Goal: Task Accomplishment & Management: Manage account settings

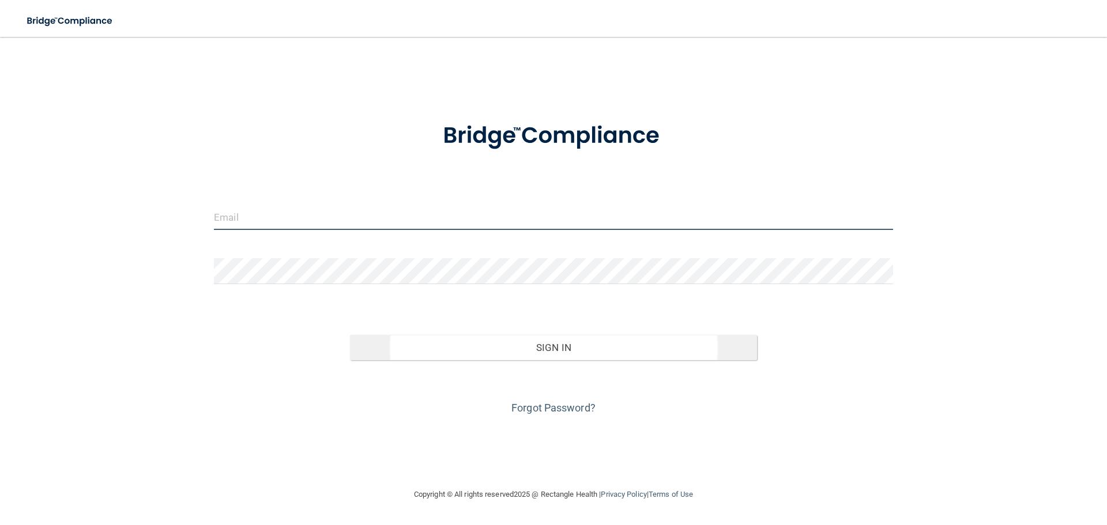
type input "[EMAIL_ADDRESS][DOMAIN_NAME]"
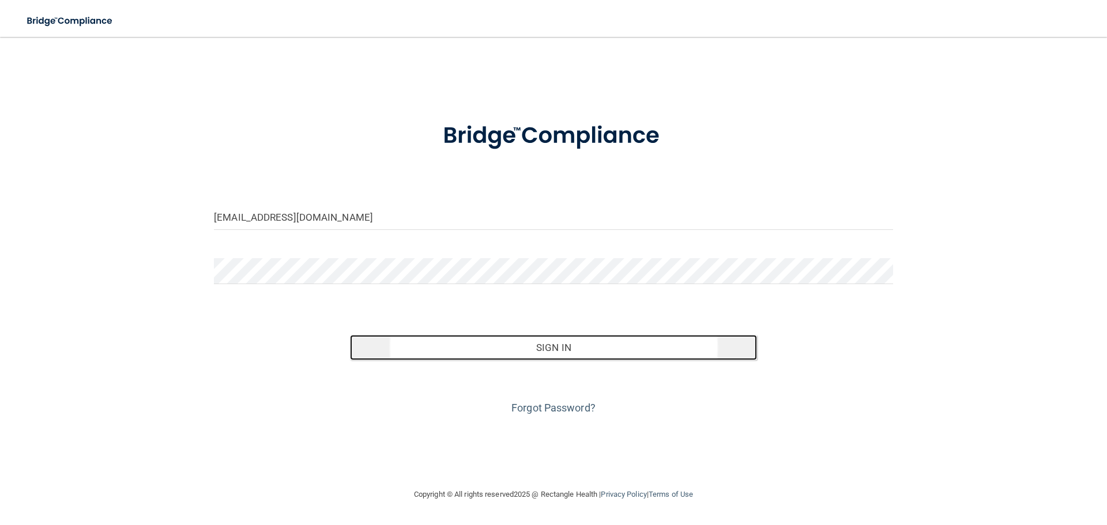
click at [551, 355] on button "Sign In" at bounding box center [554, 347] width 408 height 25
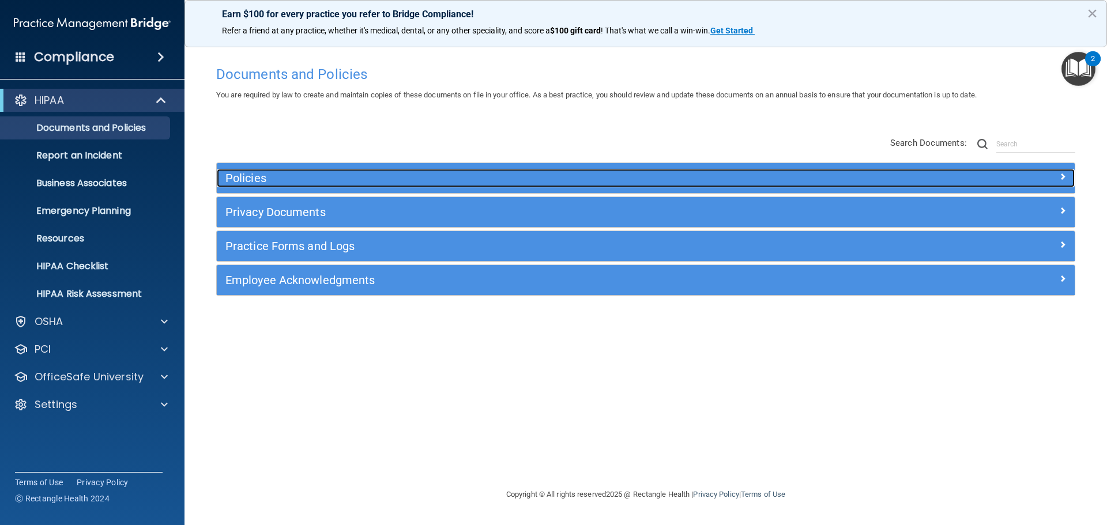
click at [307, 177] on h5 "Policies" at bounding box center [538, 178] width 626 height 13
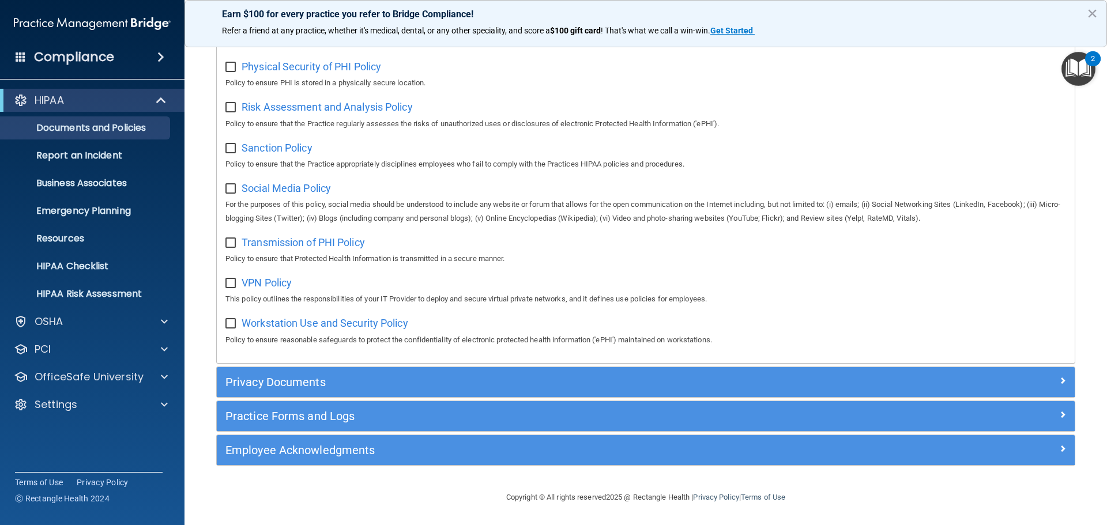
scroll to position [771, 0]
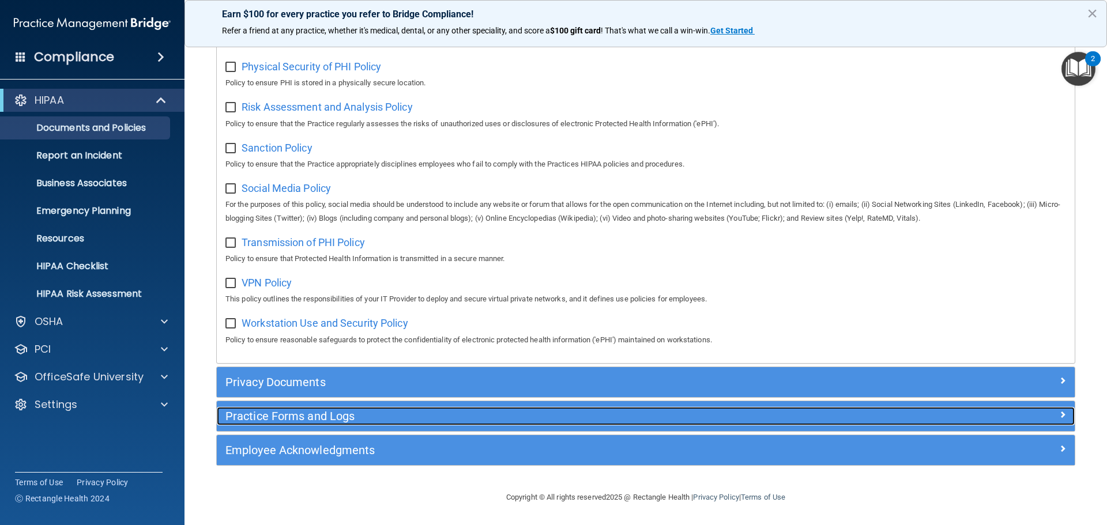
click at [1020, 419] on div at bounding box center [967, 414] width 214 height 14
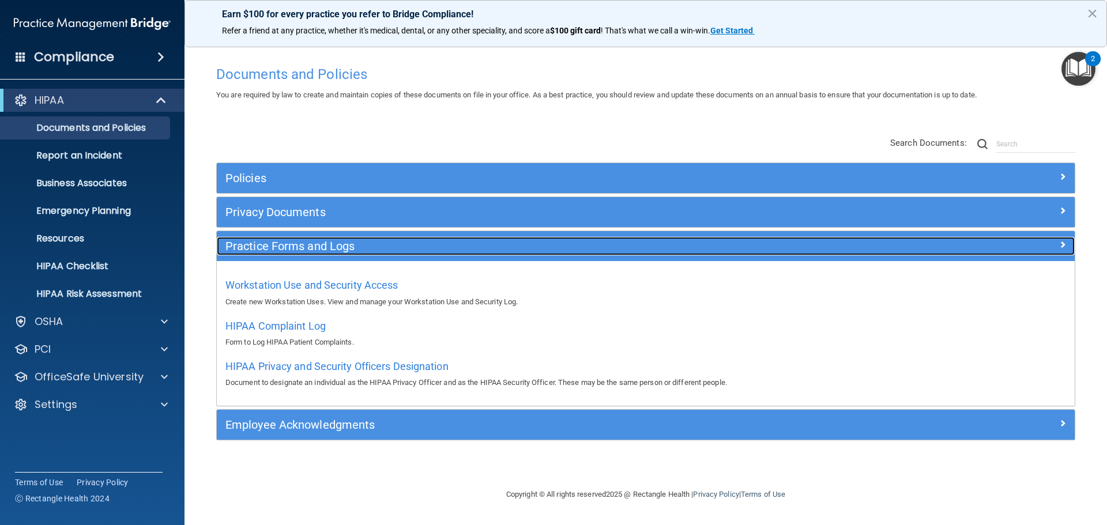
scroll to position [0, 0]
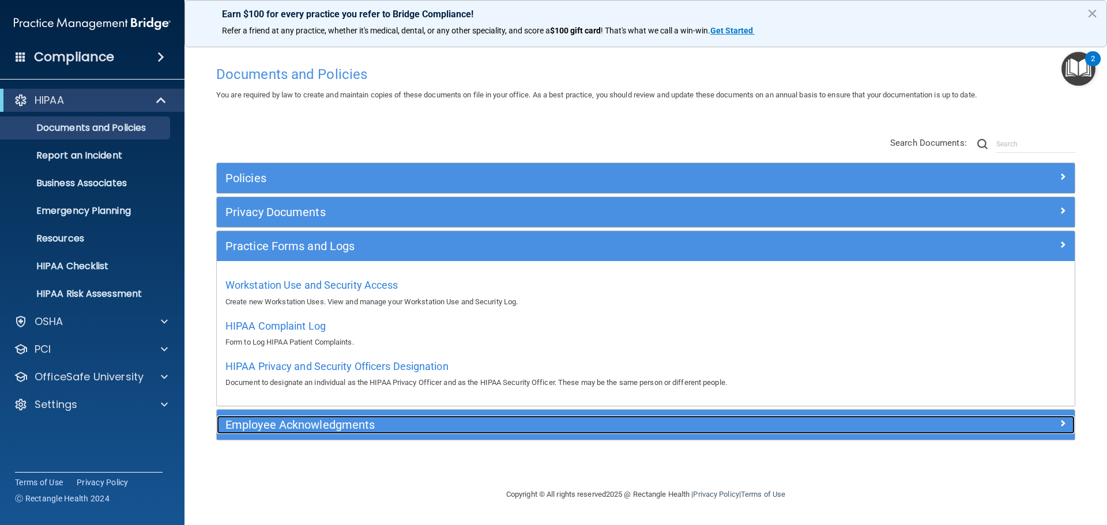
click at [1057, 424] on div at bounding box center [967, 423] width 214 height 14
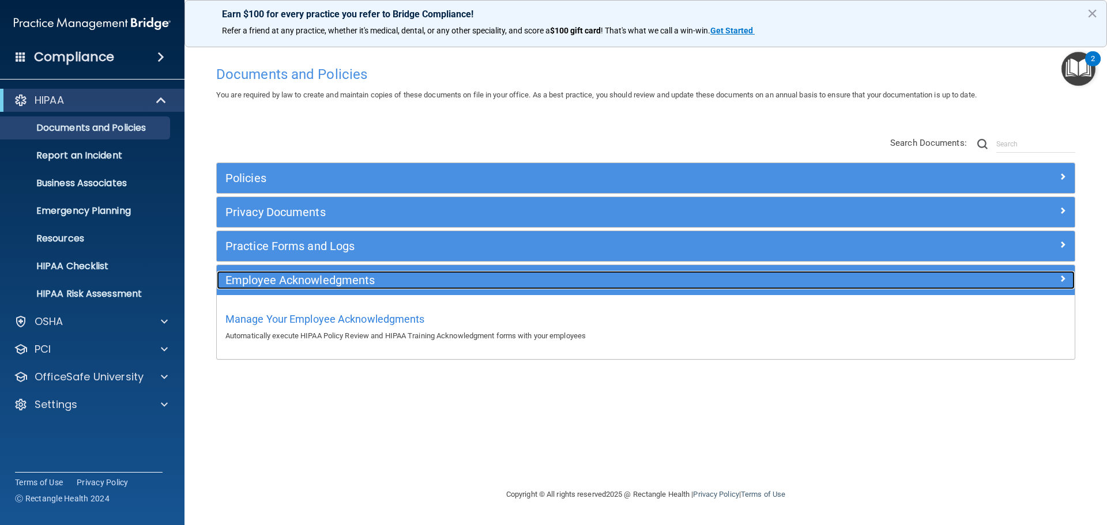
click at [1067, 281] on div at bounding box center [967, 278] width 214 height 14
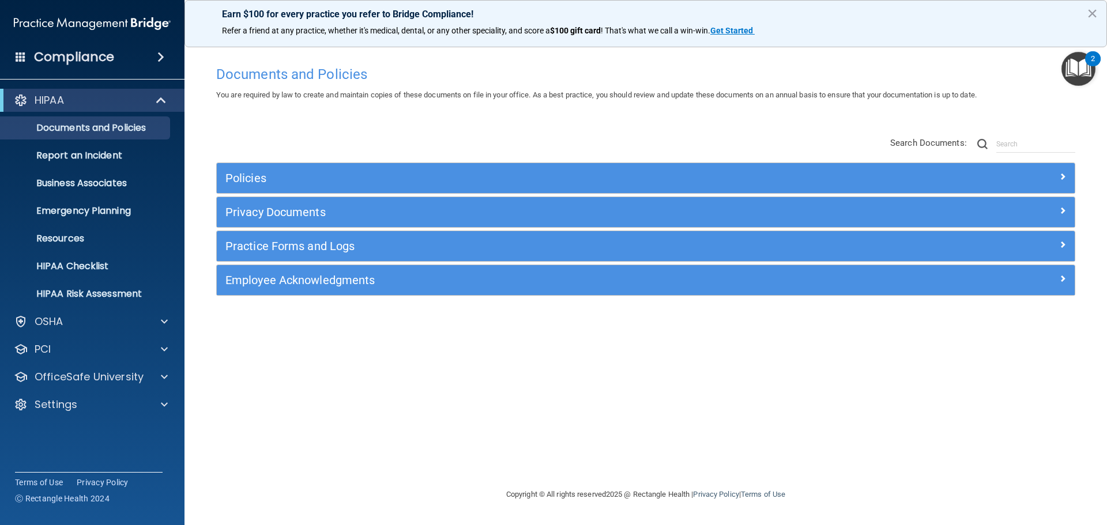
click at [1098, 58] on div "2" at bounding box center [1093, 58] width 16 height 15
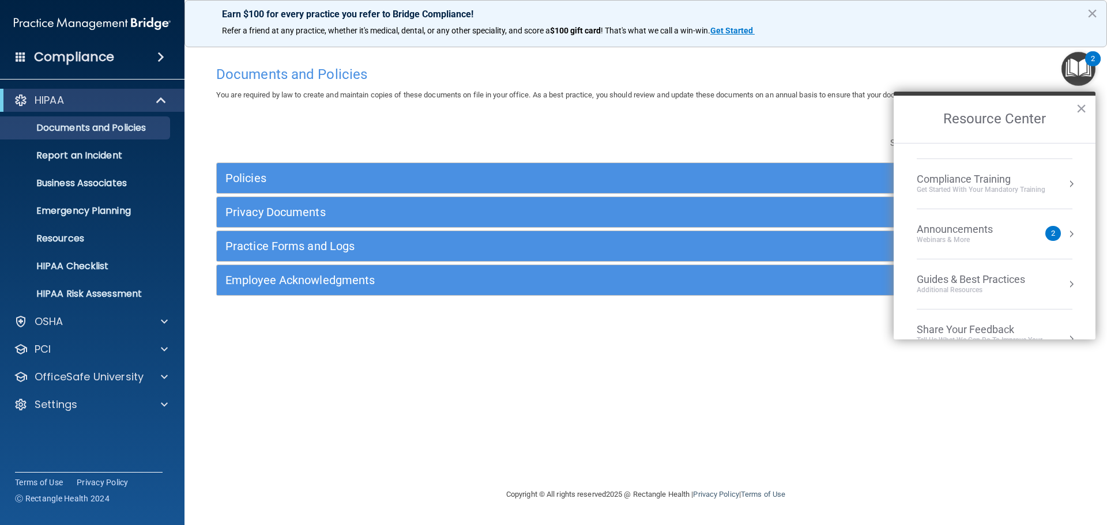
scroll to position [165, 0]
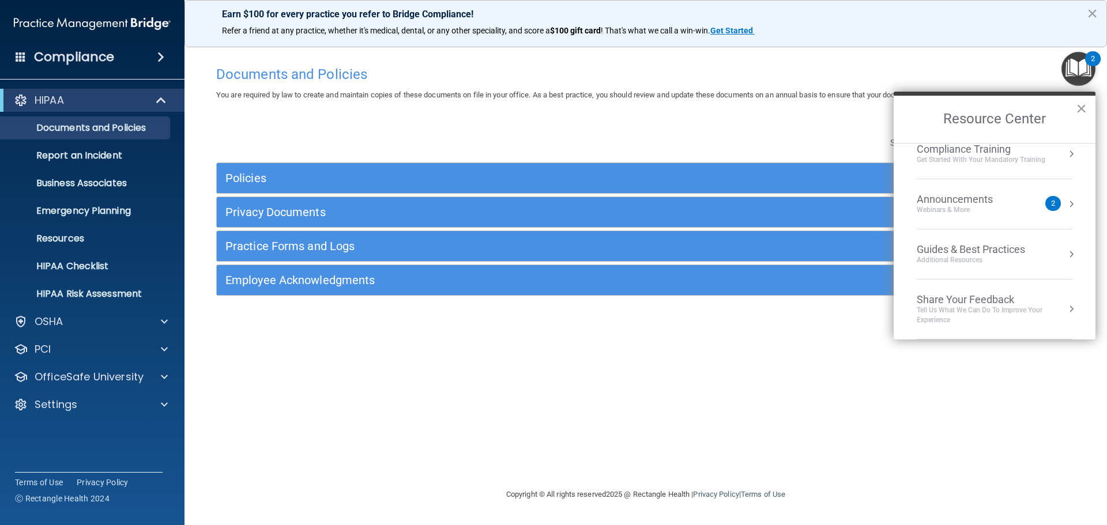
click at [961, 196] on div "Announcements" at bounding box center [966, 199] width 99 height 13
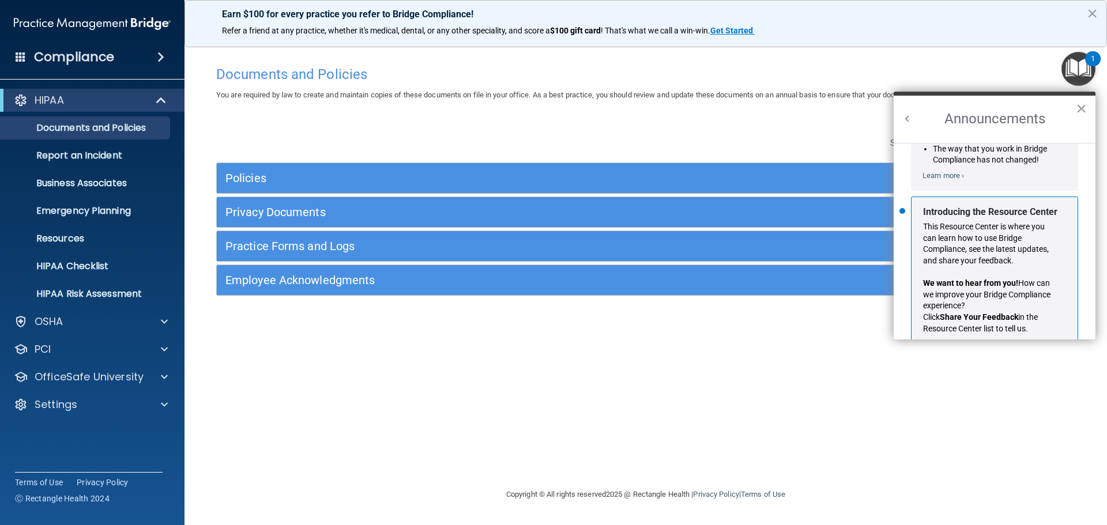
scroll to position [202, 0]
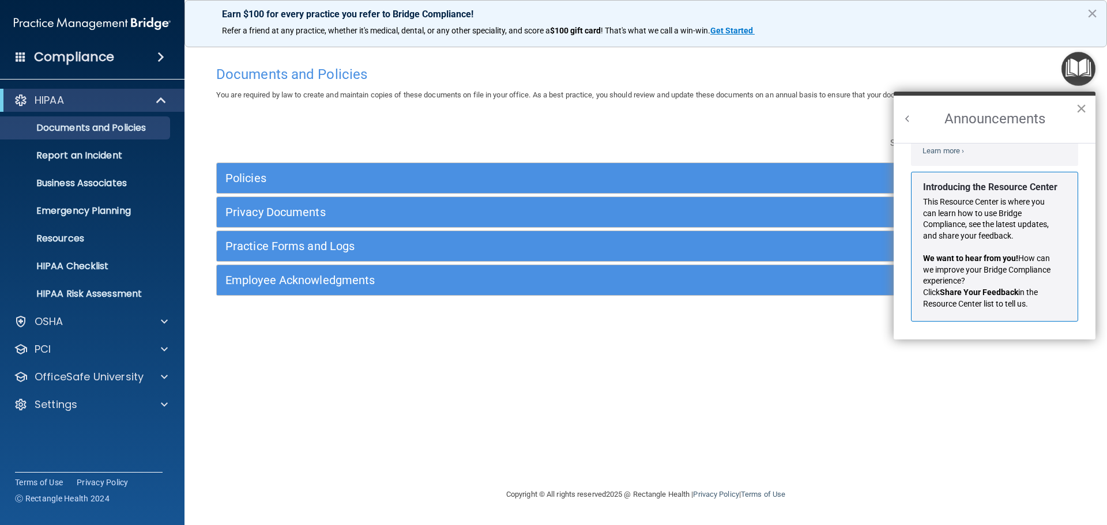
click at [1078, 106] on button "×" at bounding box center [1081, 108] width 11 height 18
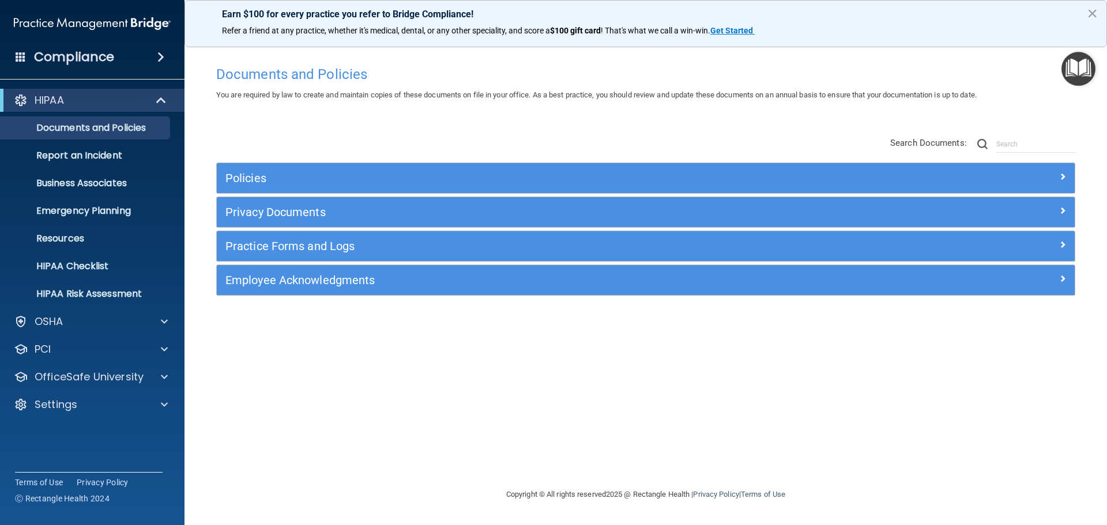
click at [84, 56] on h4 "Compliance" at bounding box center [74, 57] width 80 height 16
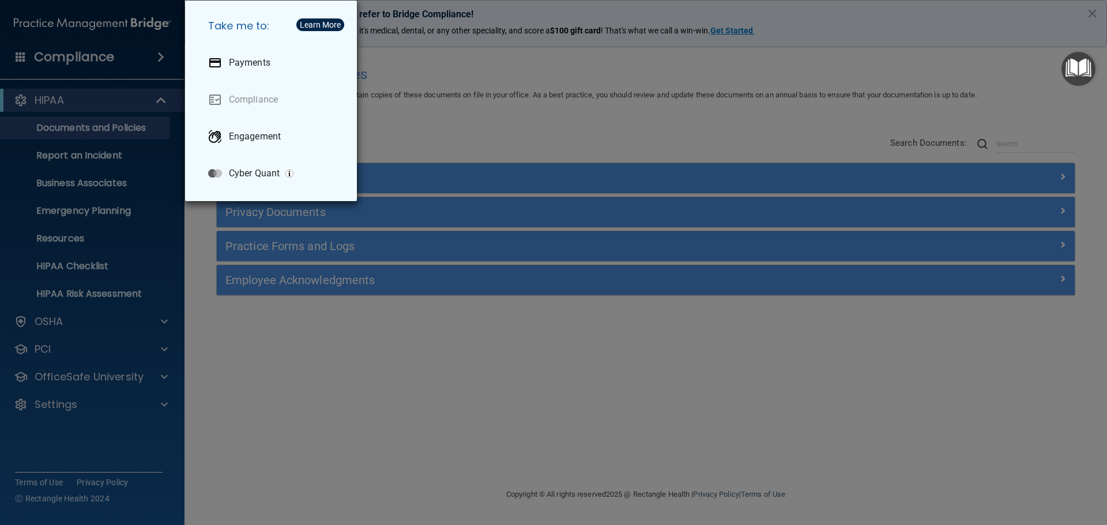
click at [526, 108] on div "Take me to: Payments Compliance Engagement Cyber Quant" at bounding box center [553, 262] width 1107 height 525
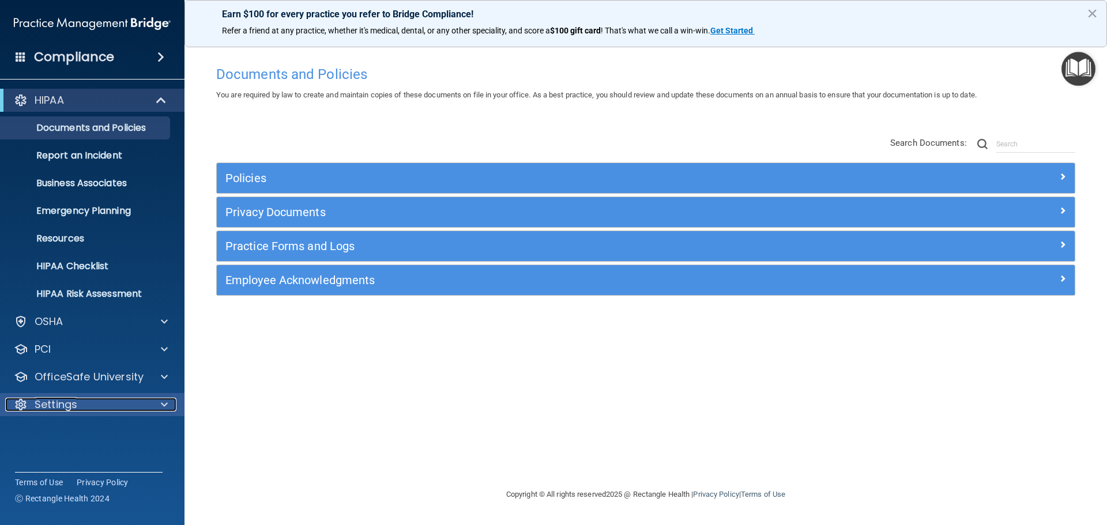
click at [51, 403] on p "Settings" at bounding box center [56, 405] width 43 height 14
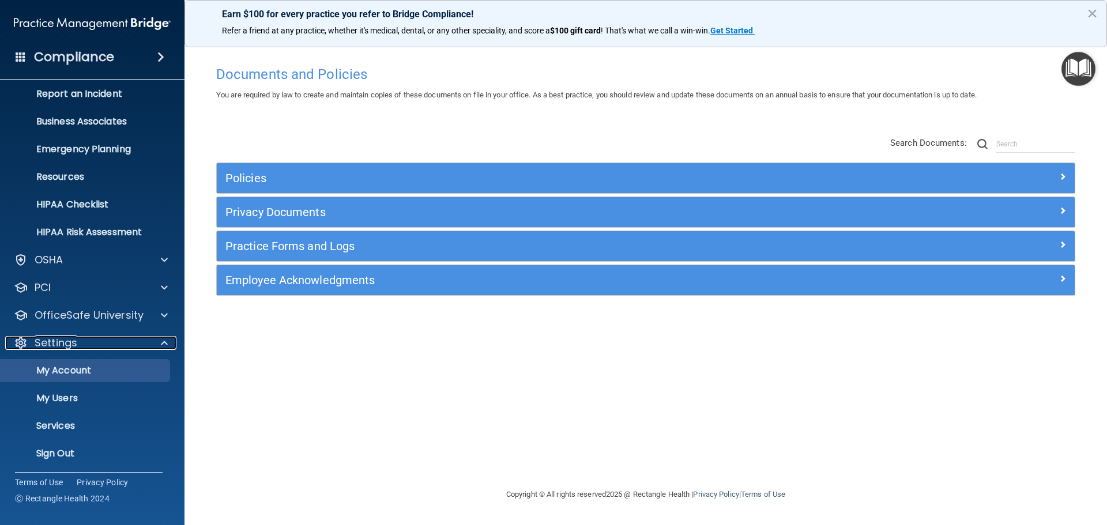
scroll to position [64, 0]
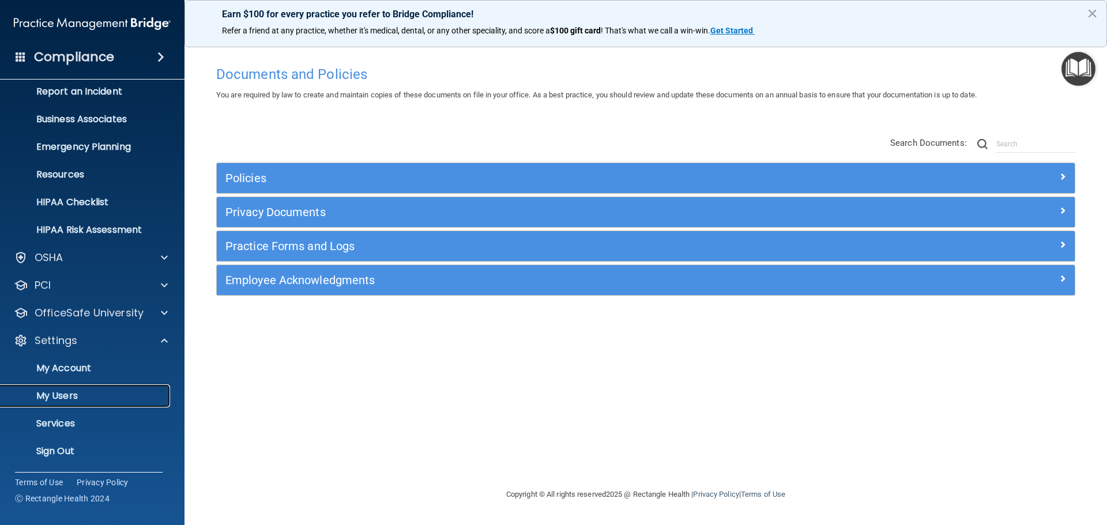
click at [59, 401] on p "My Users" at bounding box center [85, 396] width 157 height 12
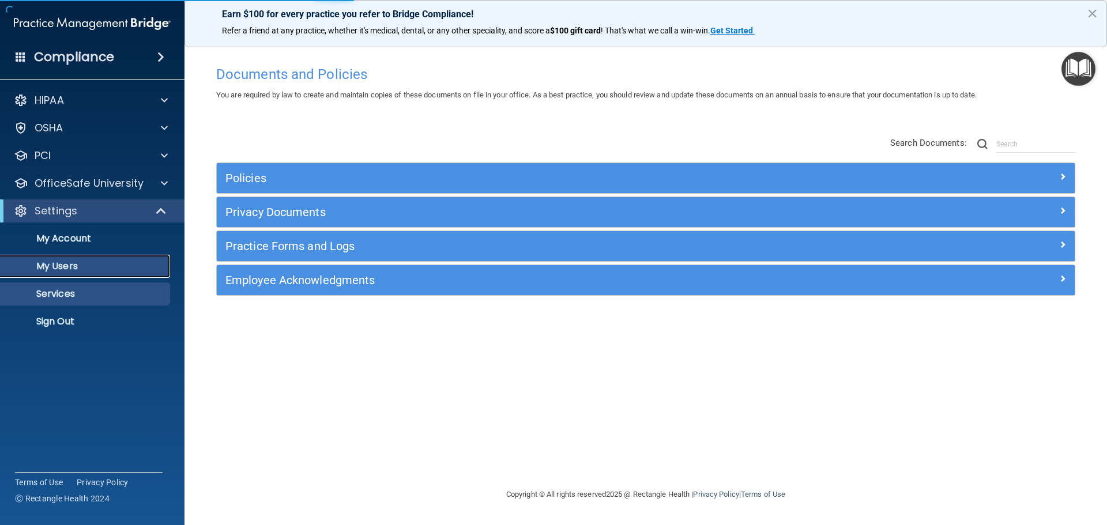
select select "20"
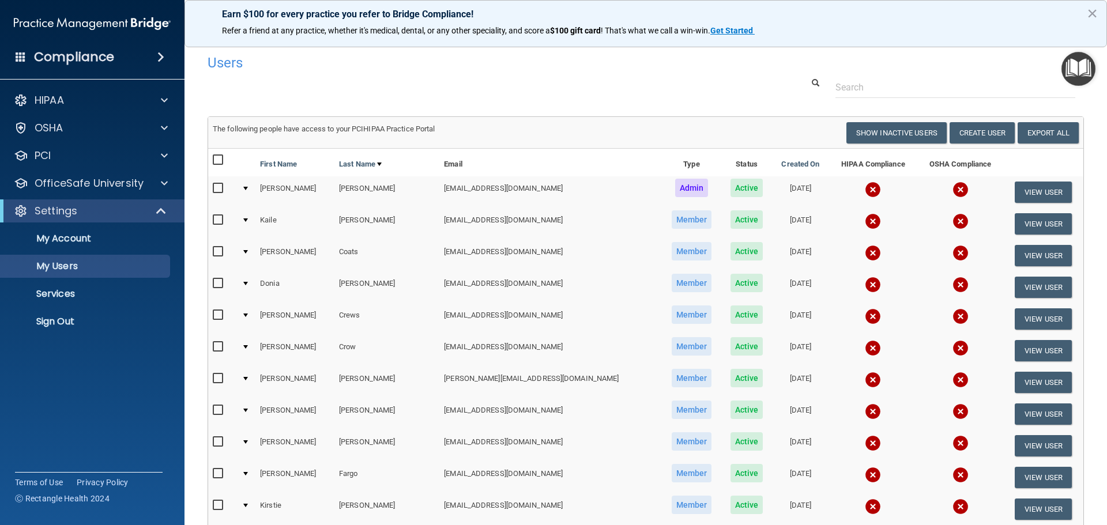
click at [216, 222] on input "checkbox" at bounding box center [219, 220] width 13 height 9
checkbox input "true"
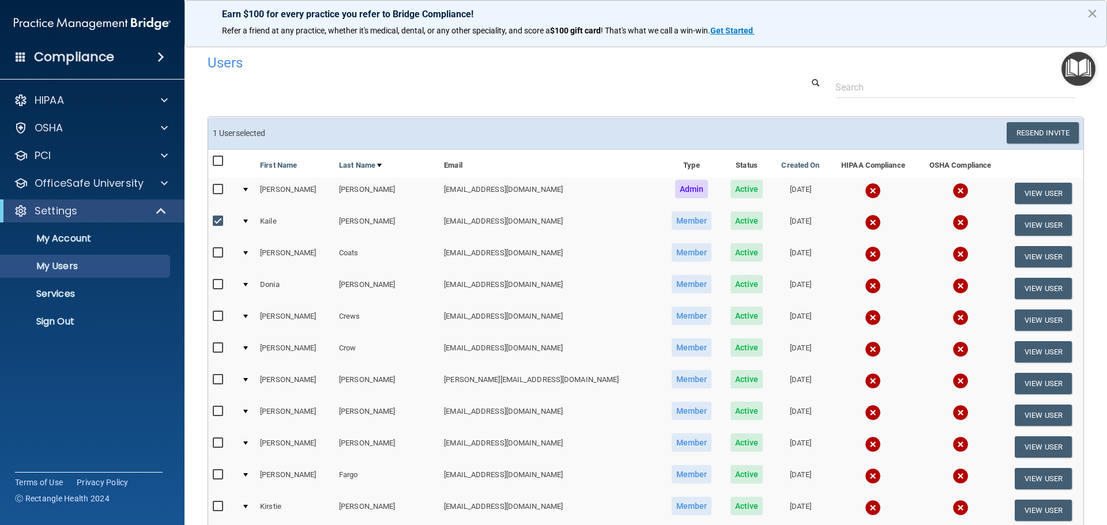
click at [865, 220] on img at bounding box center [873, 222] width 16 height 16
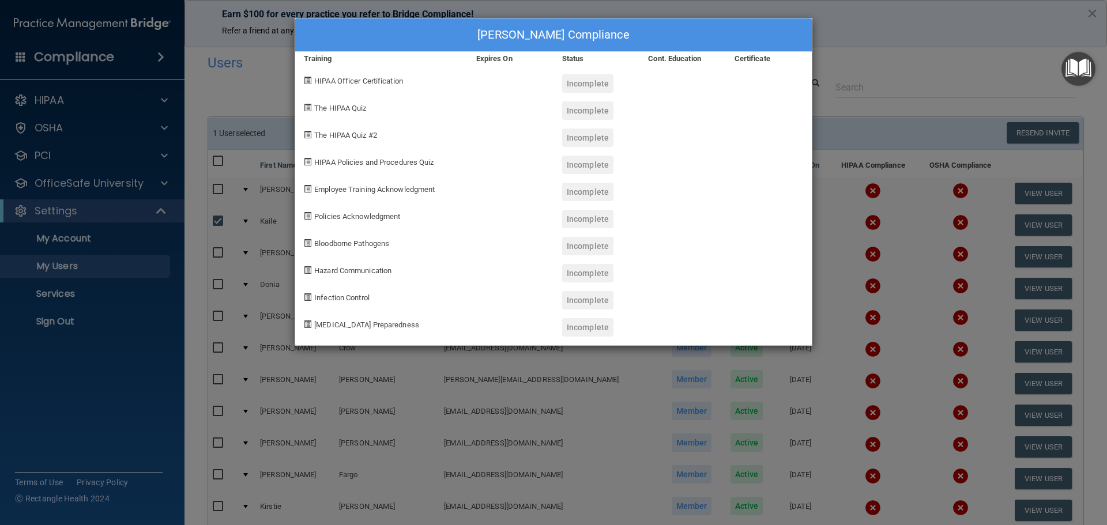
click at [207, 101] on div "Kaile Burnett's Compliance Training Expires On Status Cont. Education Certifica…" at bounding box center [553, 262] width 1107 height 525
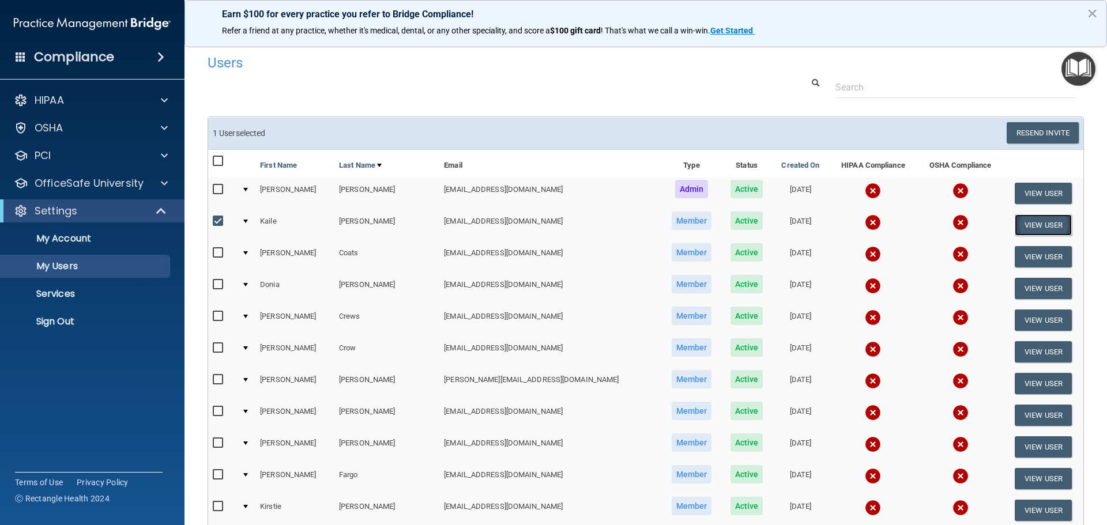
click at [1025, 228] on button "View User" at bounding box center [1043, 224] width 57 height 21
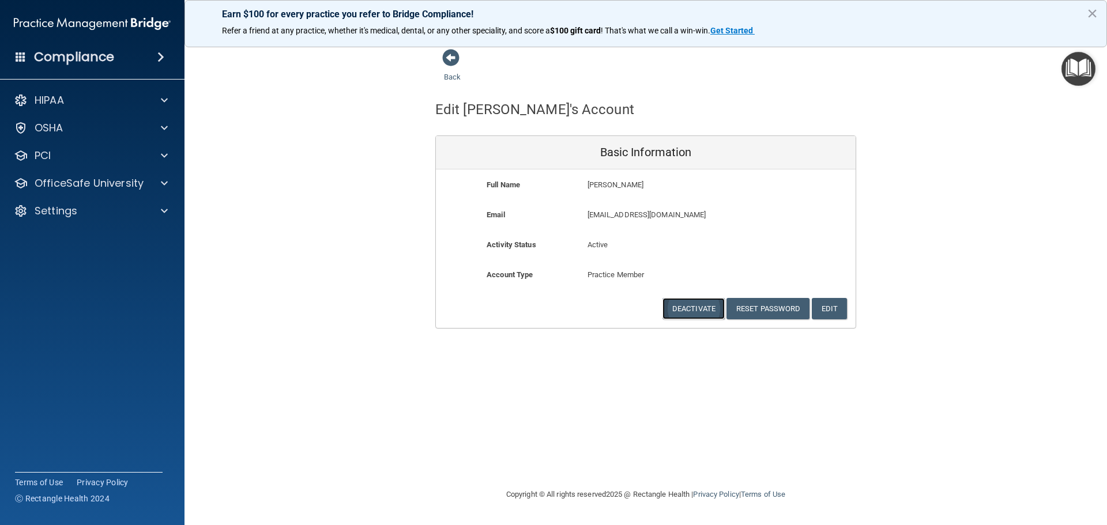
click at [685, 312] on button "Deactivate" at bounding box center [693, 308] width 62 height 21
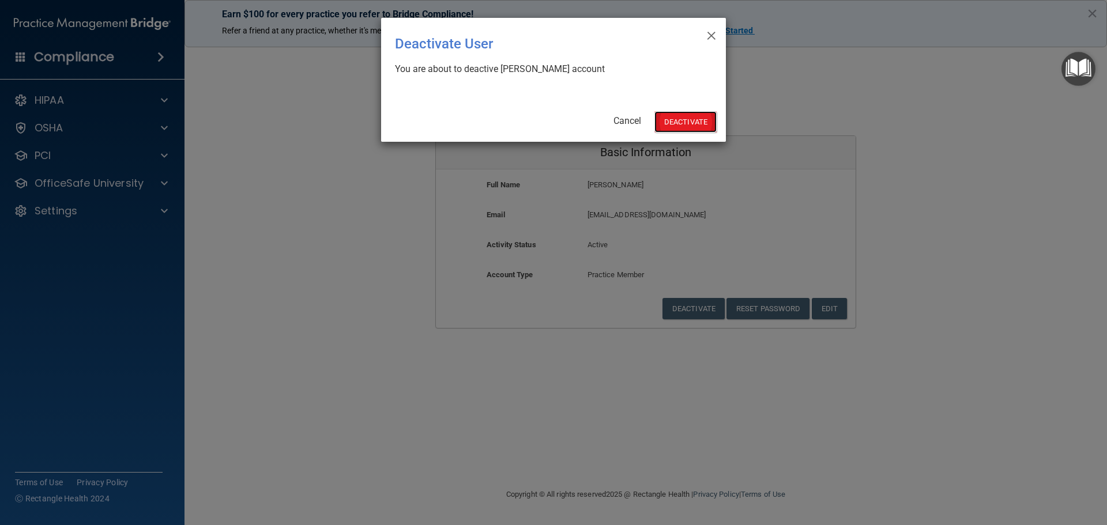
click at [674, 119] on button "Deactivate" at bounding box center [685, 121] width 62 height 21
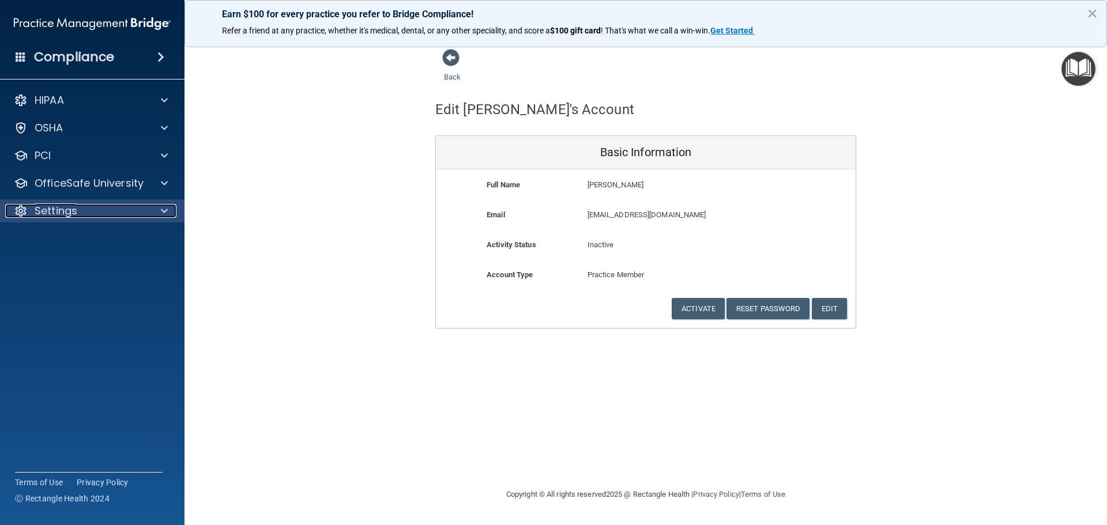
click at [170, 210] on div at bounding box center [162, 211] width 29 height 14
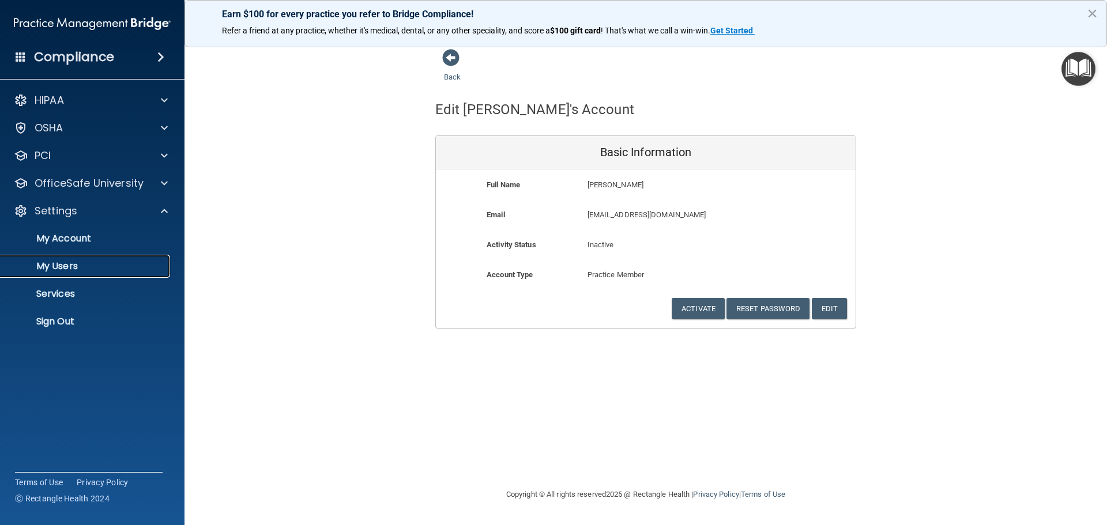
click at [47, 268] on p "My Users" at bounding box center [85, 267] width 157 height 12
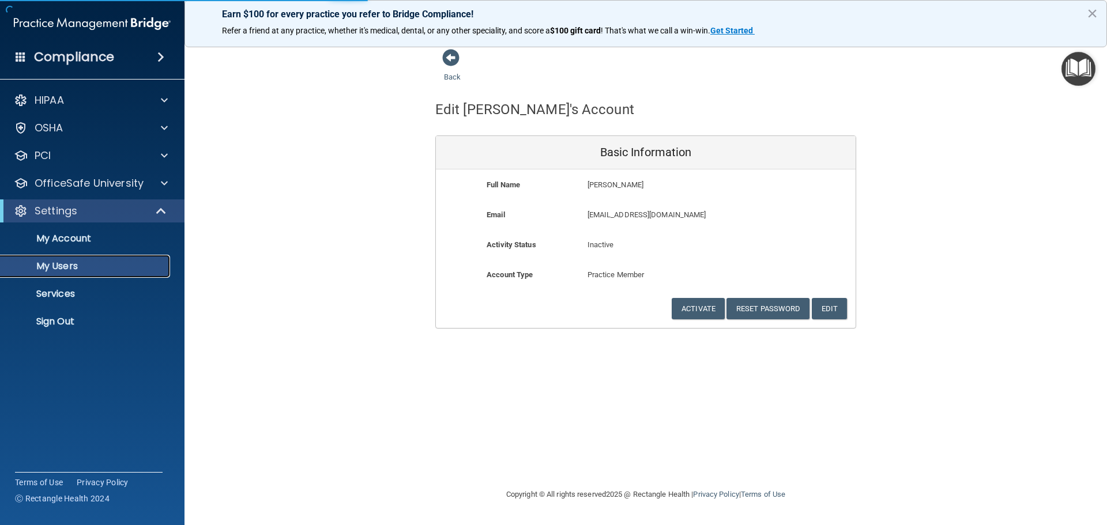
select select "20"
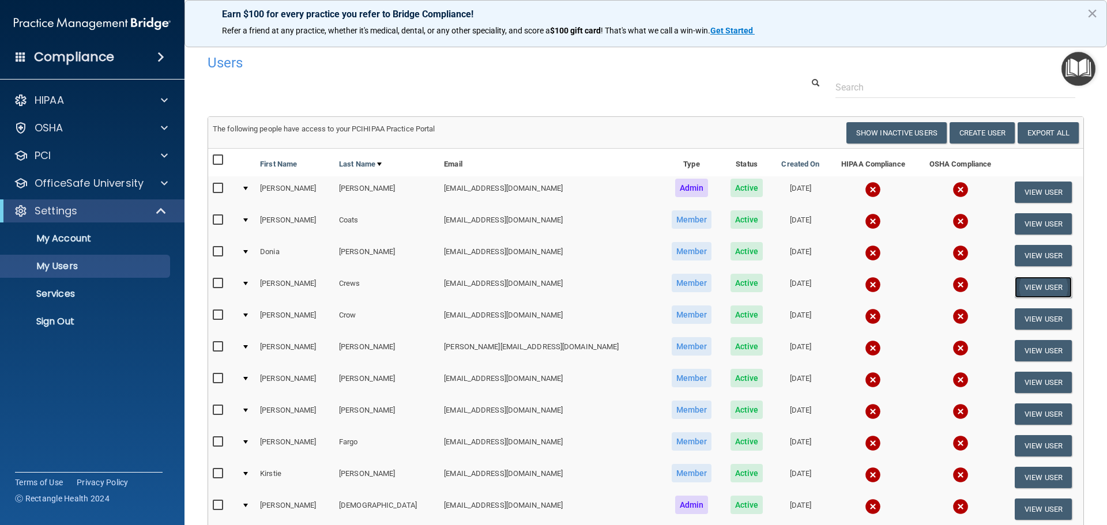
click at [1040, 287] on button "View User" at bounding box center [1043, 287] width 57 height 21
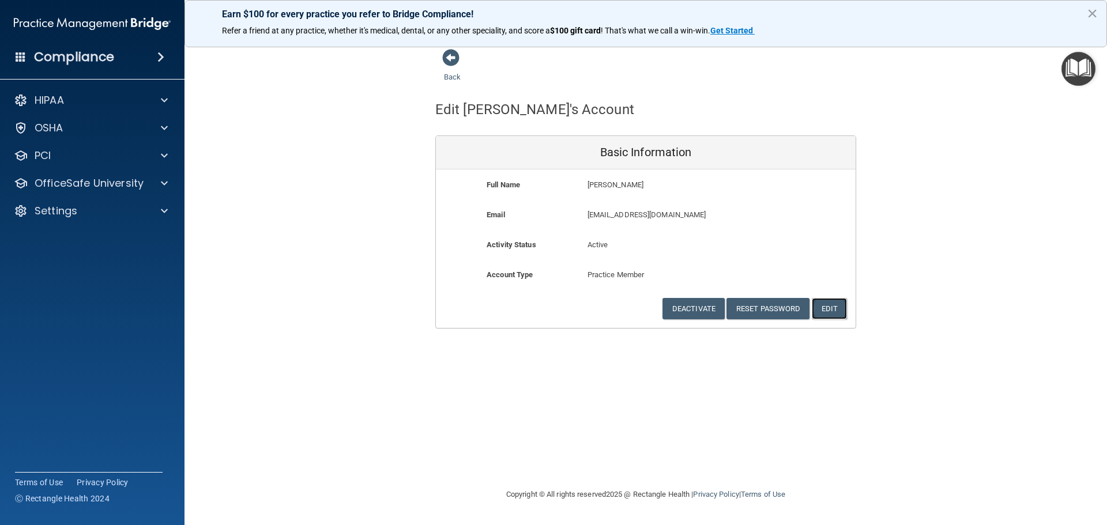
click at [841, 311] on button "Edit" at bounding box center [829, 308] width 35 height 21
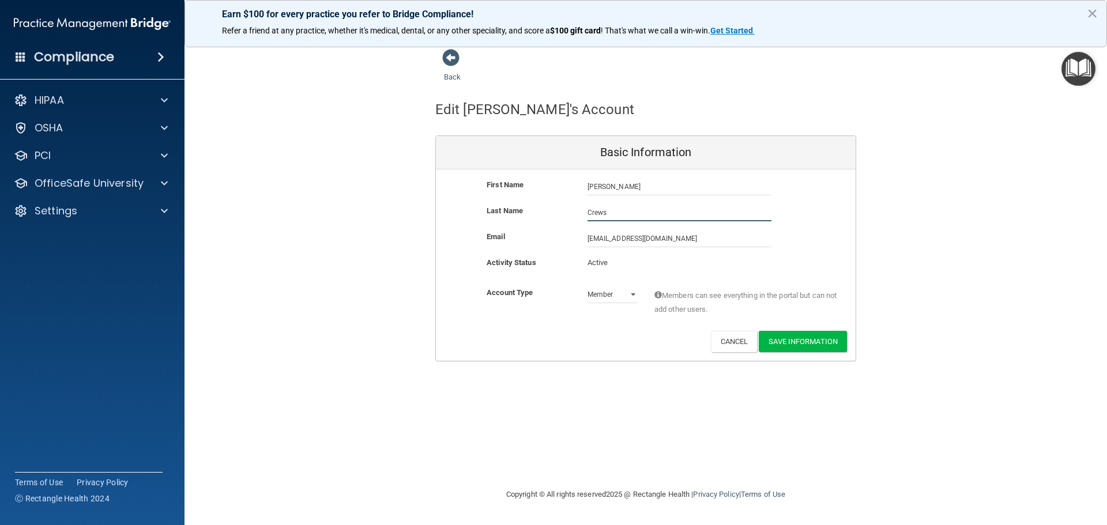
click at [607, 217] on input "Crews" at bounding box center [680, 212] width 184 height 17
type input "Terry"
click at [790, 338] on button "Save Information" at bounding box center [803, 341] width 88 height 21
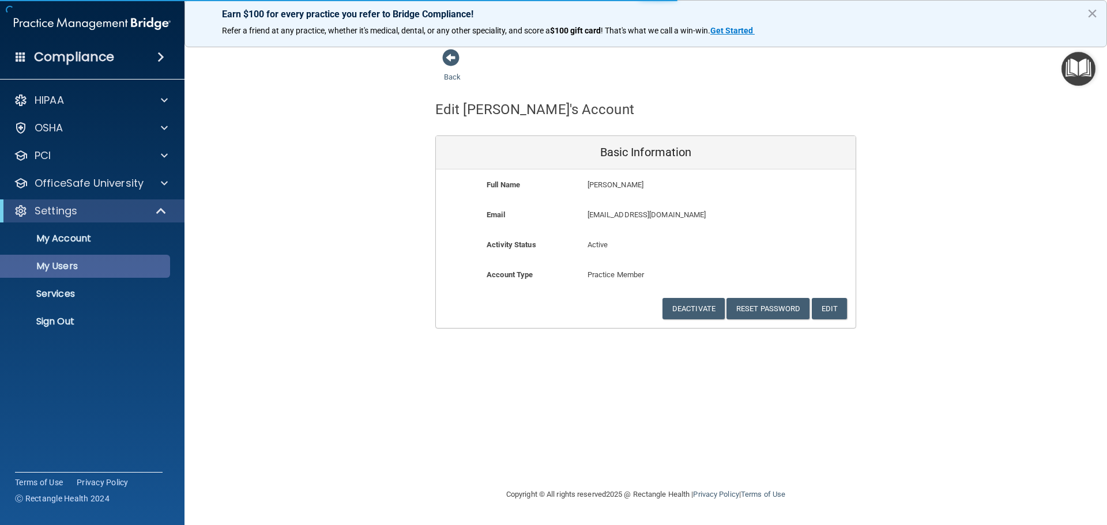
select select "20"
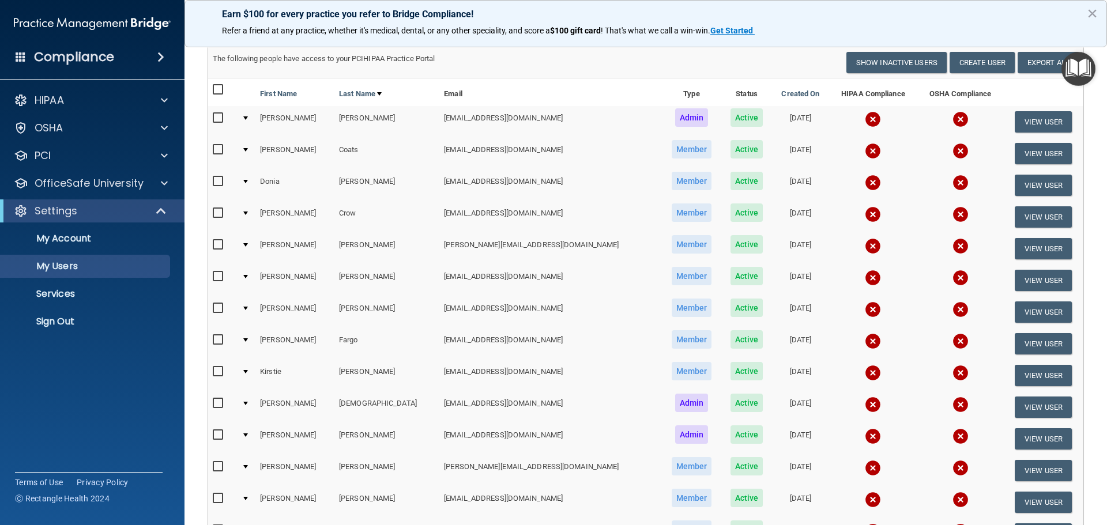
scroll to position [115, 0]
click at [1037, 340] on button "View User" at bounding box center [1043, 343] width 57 height 21
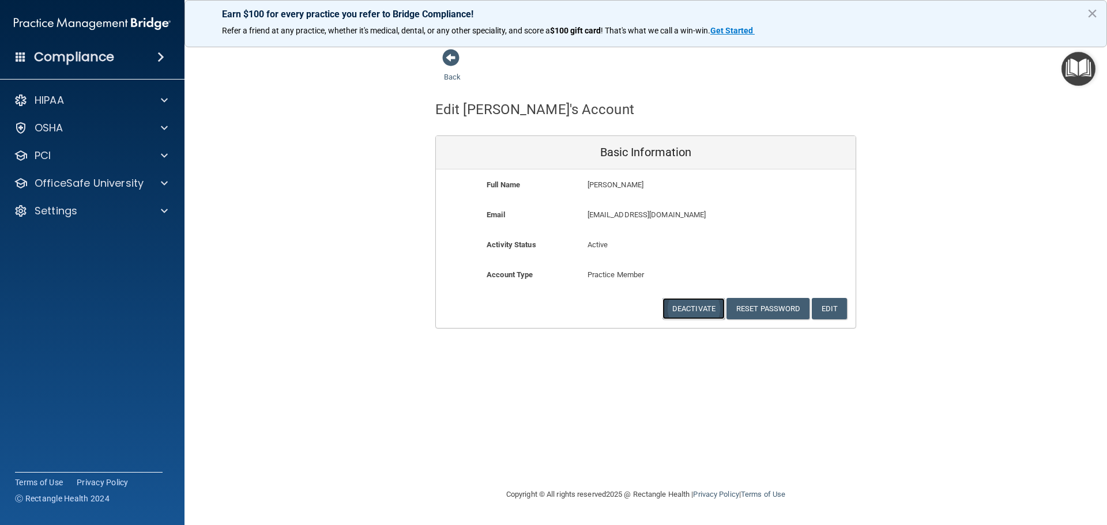
click at [699, 308] on button "Deactivate" at bounding box center [693, 308] width 62 height 21
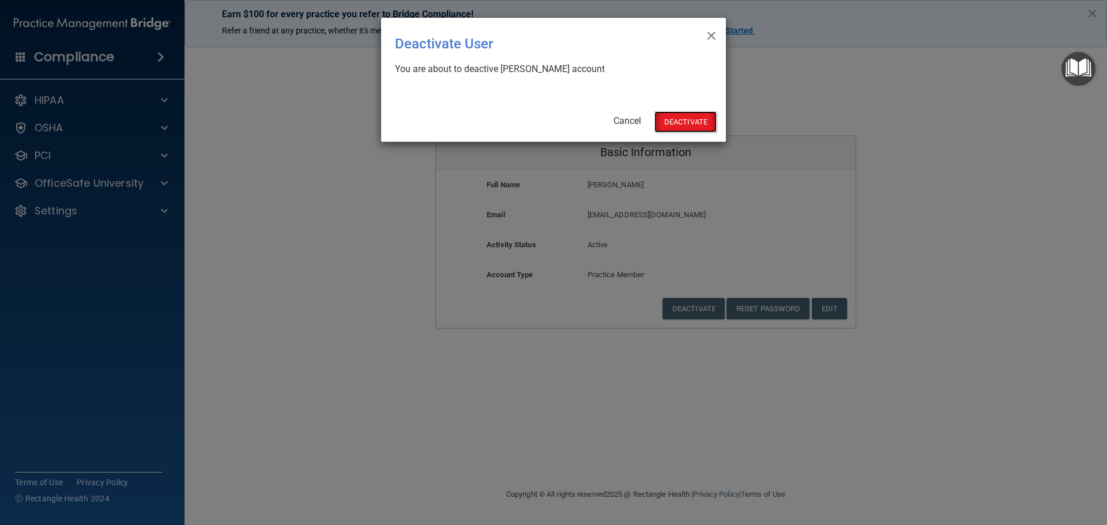
click at [684, 122] on button "Deactivate" at bounding box center [685, 121] width 62 height 21
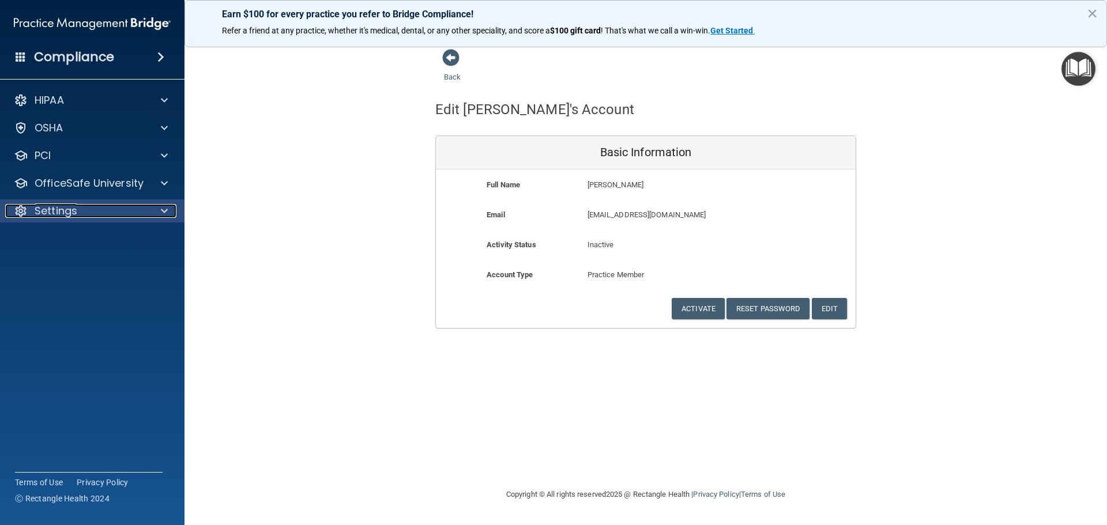
click at [153, 210] on div at bounding box center [162, 211] width 29 height 14
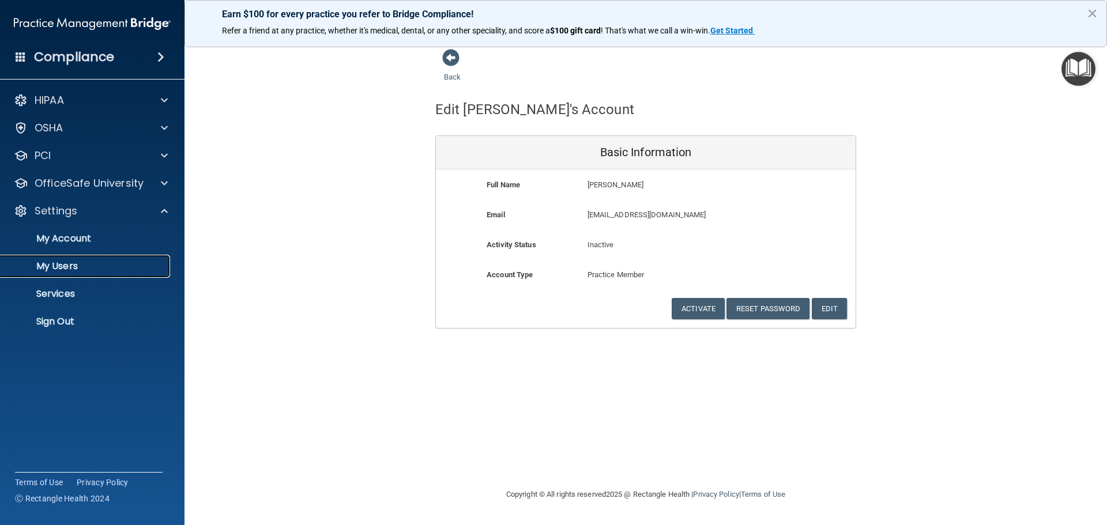
click at [69, 267] on p "My Users" at bounding box center [85, 267] width 157 height 12
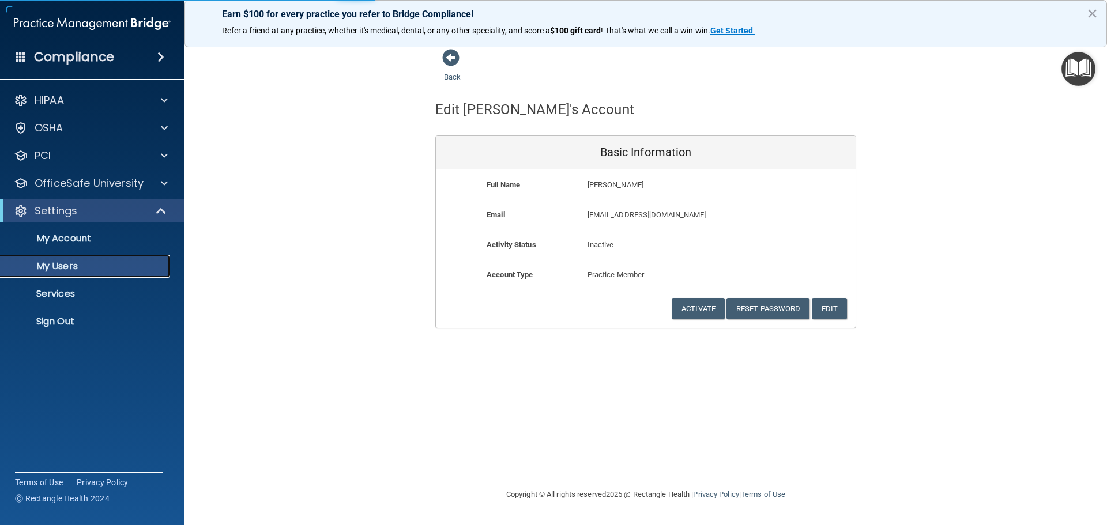
select select "20"
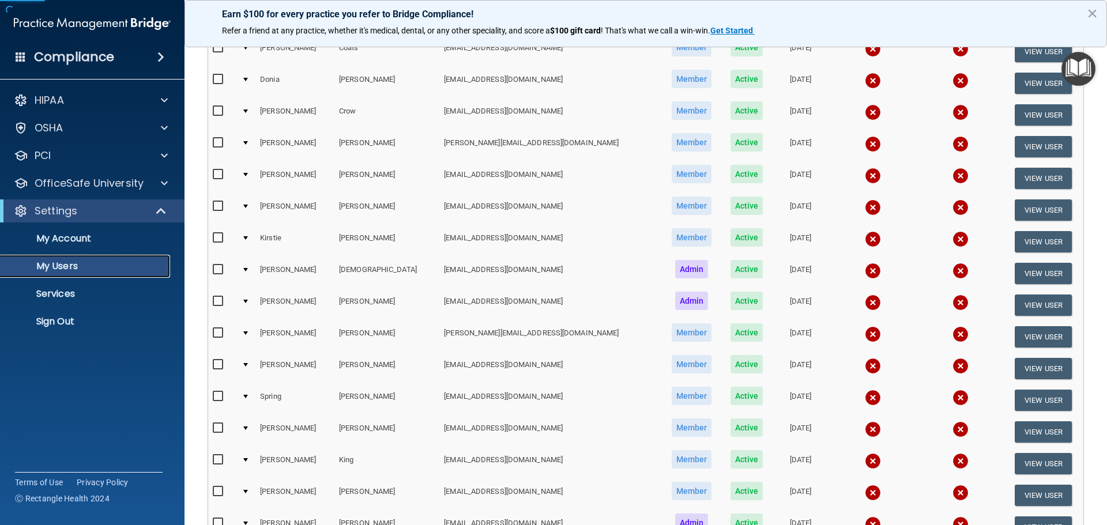
scroll to position [173, 0]
click at [1038, 367] on button "View User" at bounding box center [1043, 367] width 57 height 21
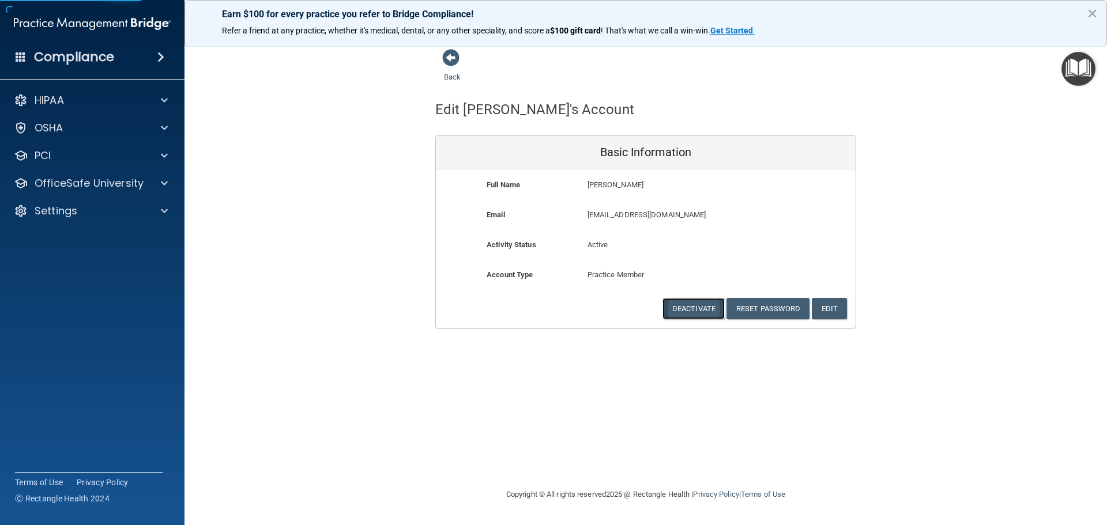
click at [707, 313] on button "Deactivate" at bounding box center [693, 308] width 62 height 21
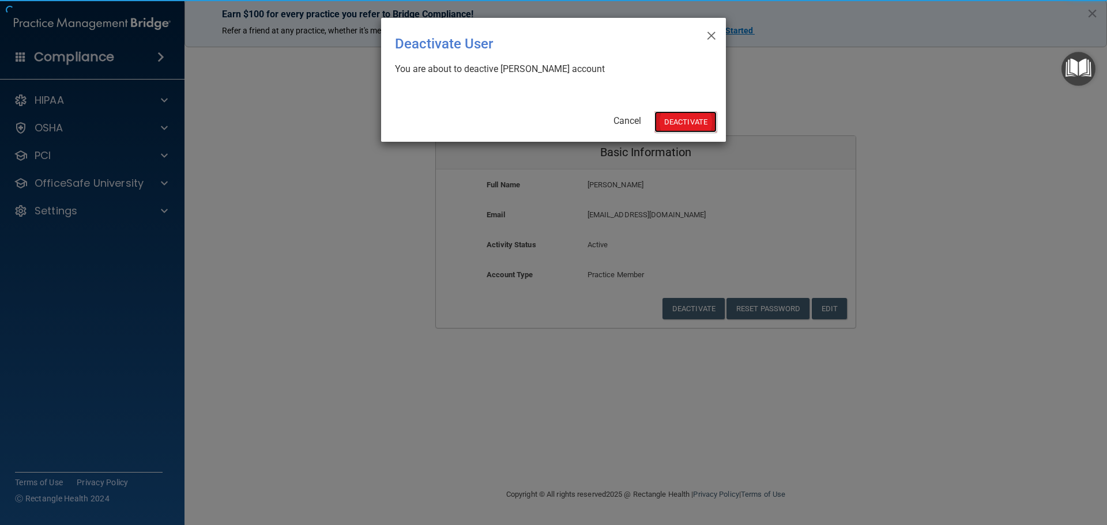
click at [682, 122] on button "Deactivate" at bounding box center [685, 121] width 62 height 21
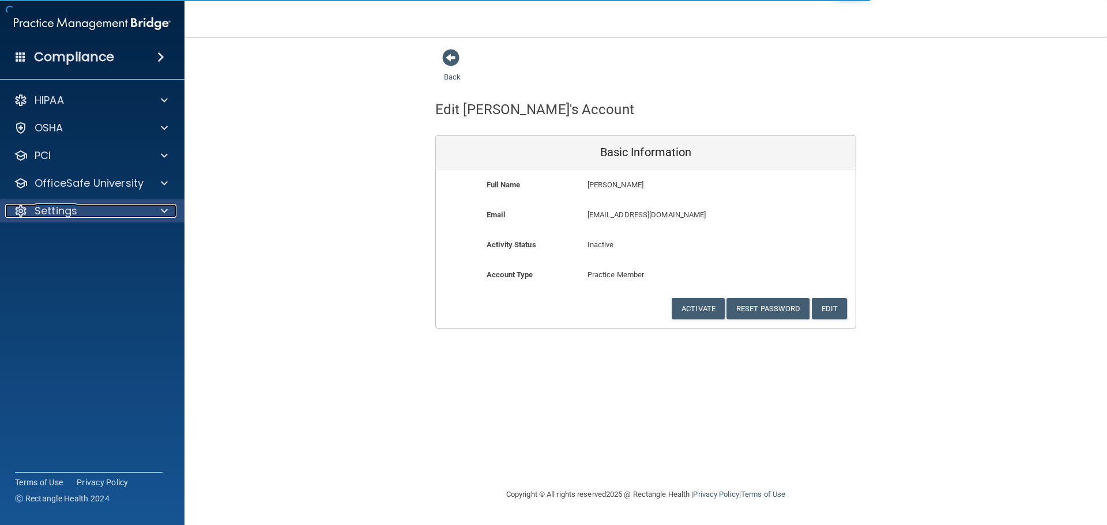
click at [167, 210] on span at bounding box center [164, 211] width 7 height 14
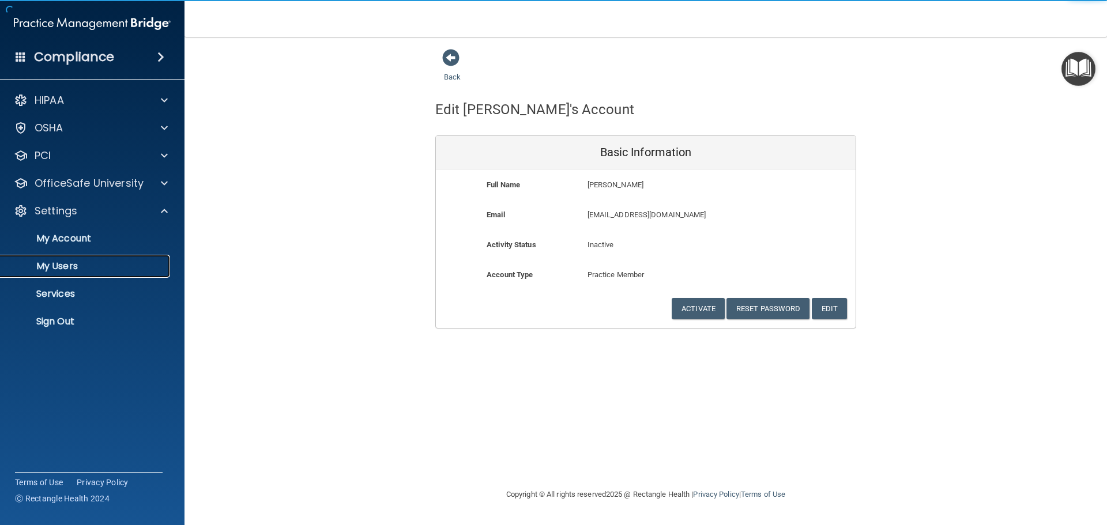
click at [63, 262] on p "My Users" at bounding box center [85, 267] width 157 height 12
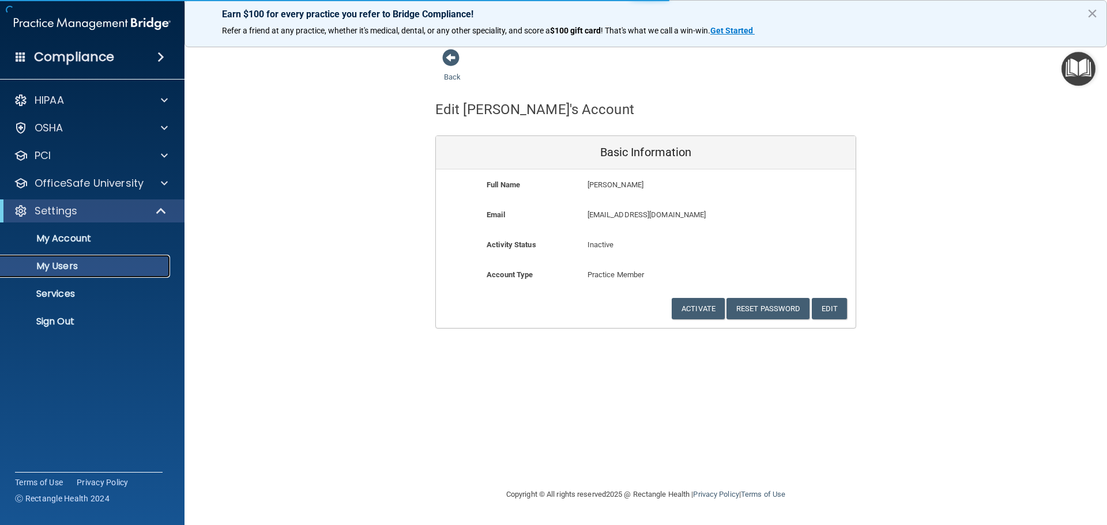
select select "20"
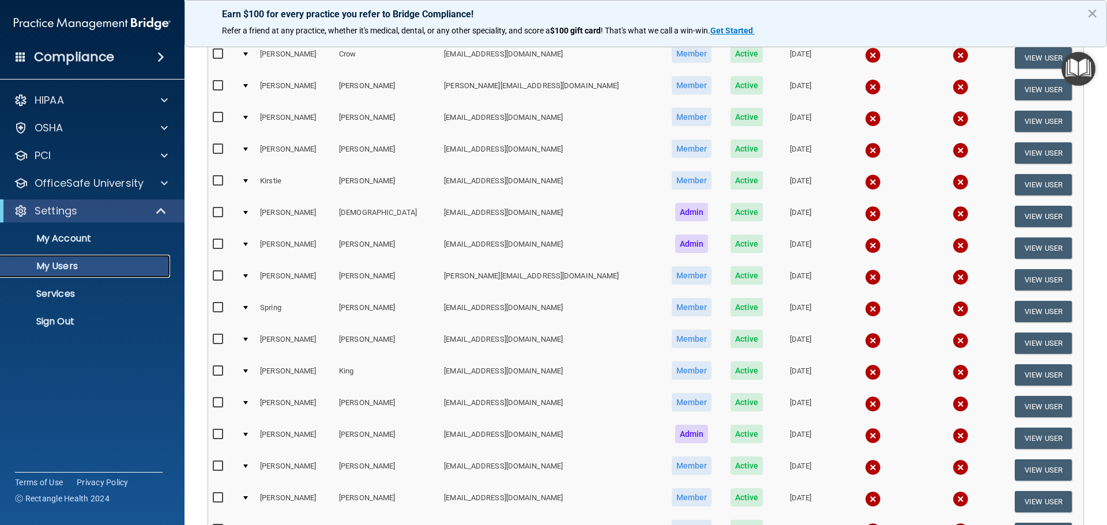
scroll to position [231, 0]
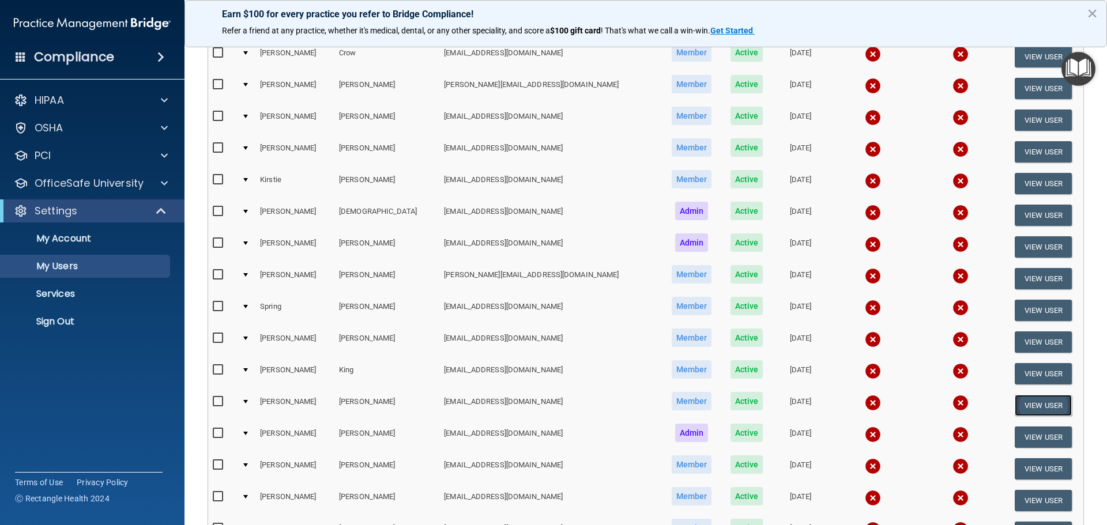
click at [1032, 405] on button "View User" at bounding box center [1043, 405] width 57 height 21
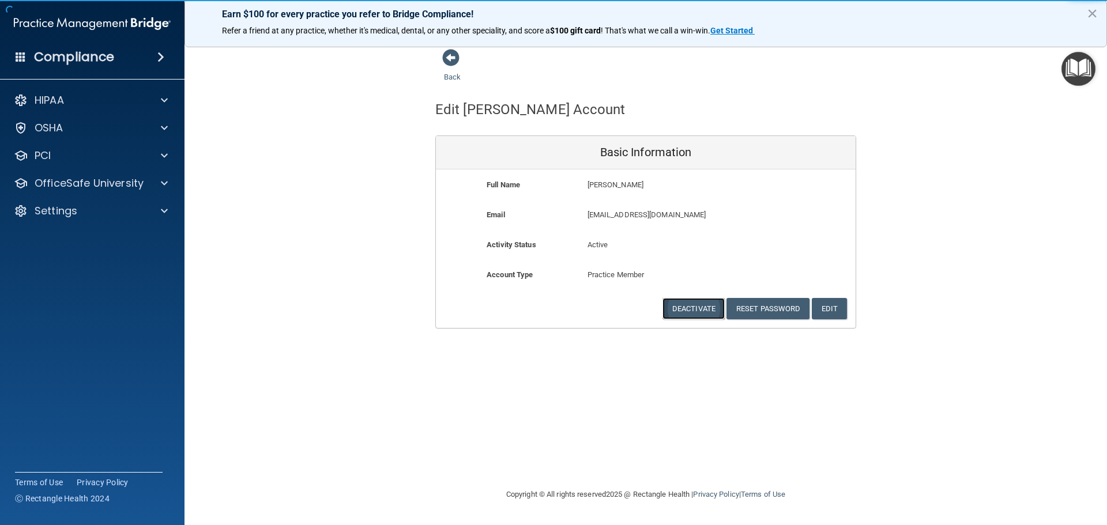
click at [704, 308] on button "Deactivate" at bounding box center [693, 308] width 62 height 21
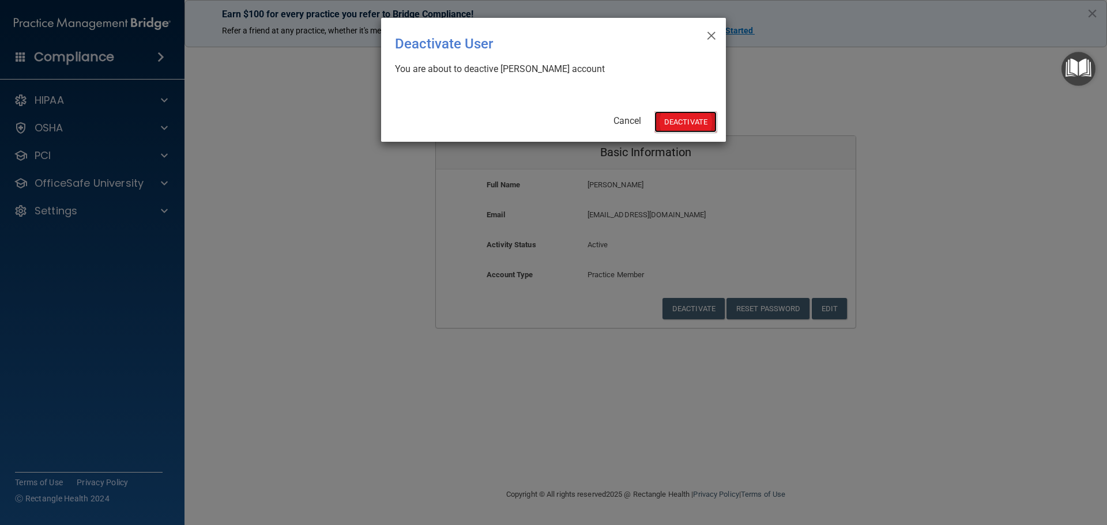
click at [686, 125] on button "Deactivate" at bounding box center [685, 121] width 62 height 21
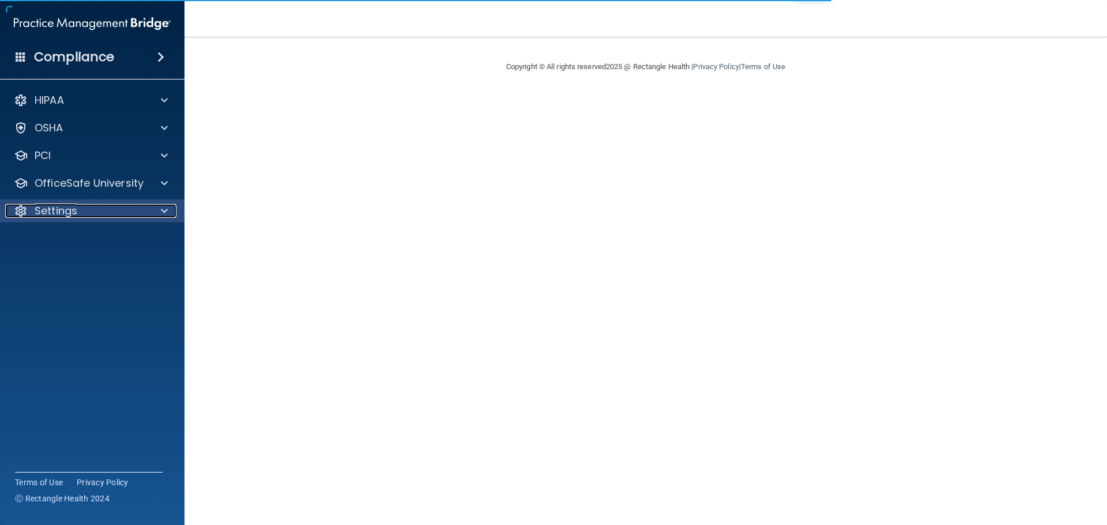
click at [78, 208] on div "Settings" at bounding box center [76, 211] width 143 height 14
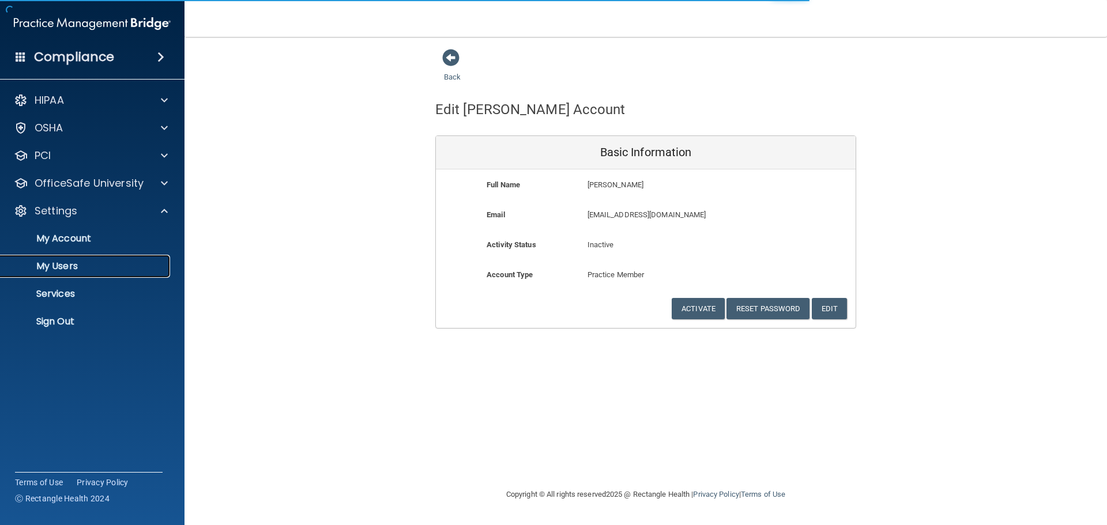
click at [69, 264] on p "My Users" at bounding box center [85, 267] width 157 height 12
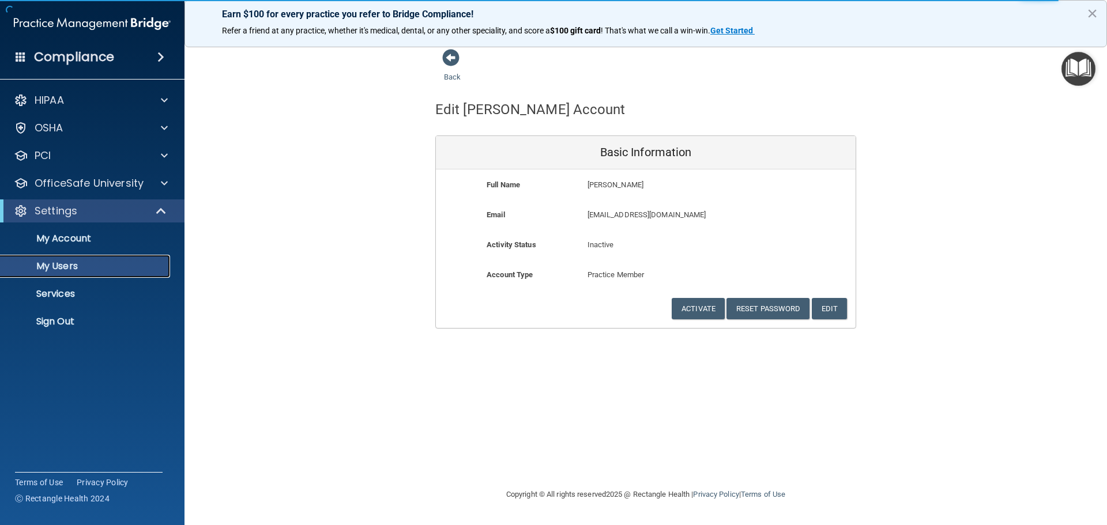
select select "20"
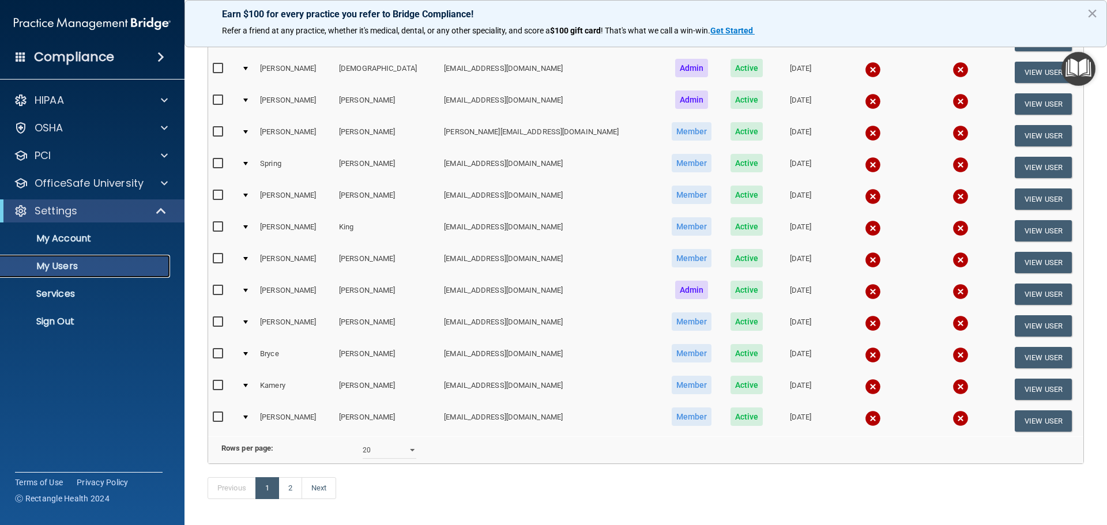
scroll to position [404, 0]
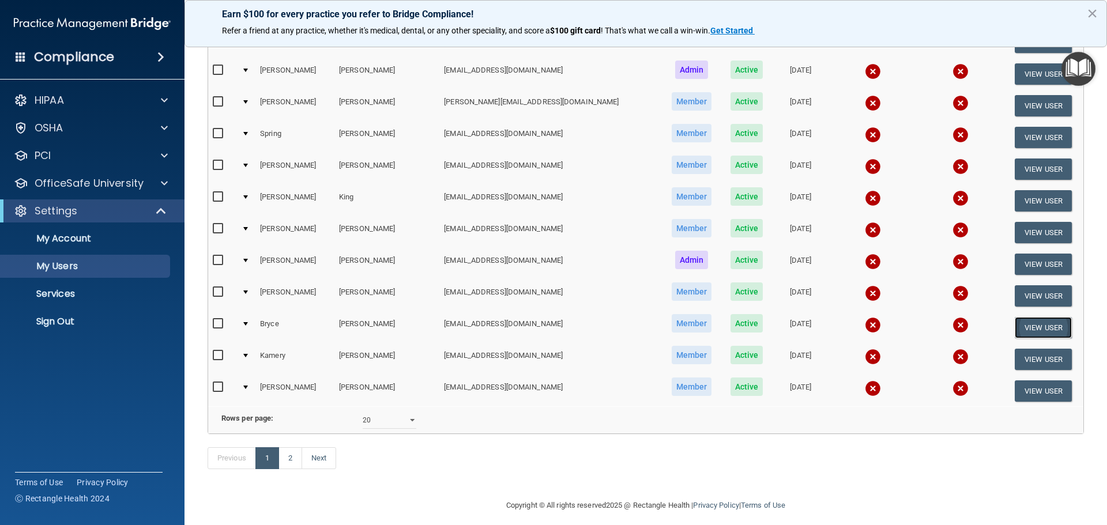
click at [1031, 322] on button "View User" at bounding box center [1043, 327] width 57 height 21
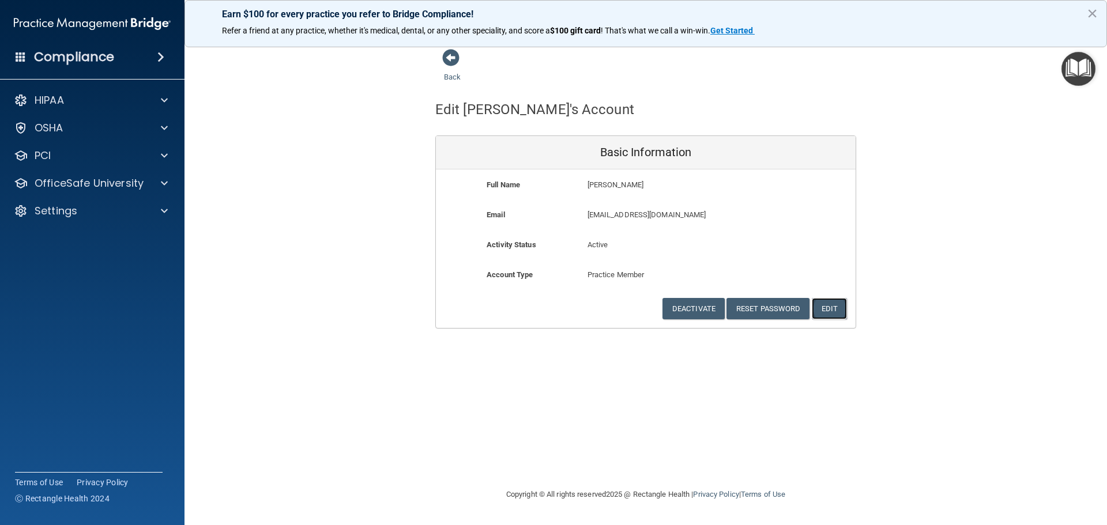
click at [840, 307] on button "Edit" at bounding box center [829, 308] width 35 height 21
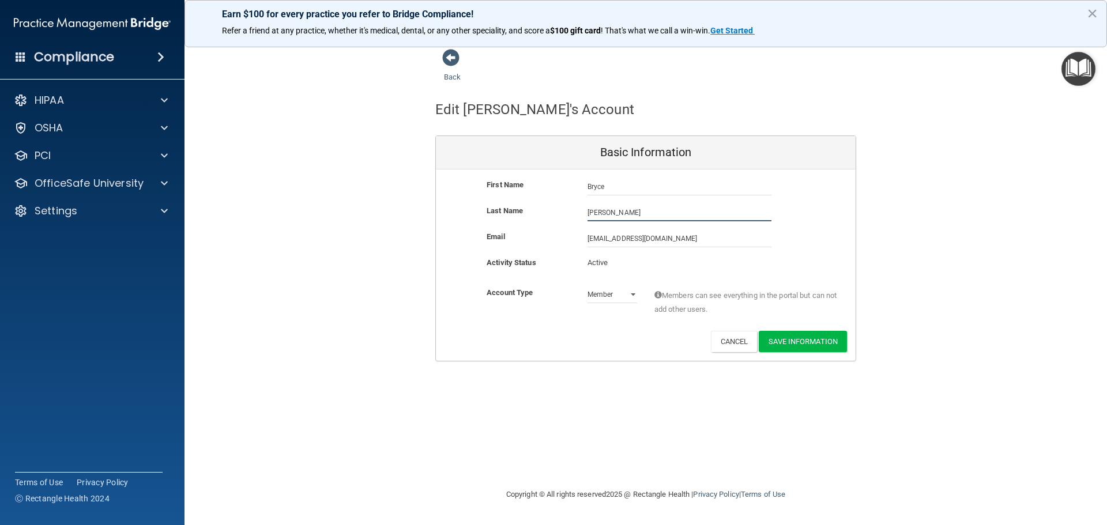
click at [612, 212] on input "[PERSON_NAME]" at bounding box center [680, 212] width 184 height 17
type input "Helmert"
click at [811, 342] on button "Save Information" at bounding box center [803, 341] width 88 height 21
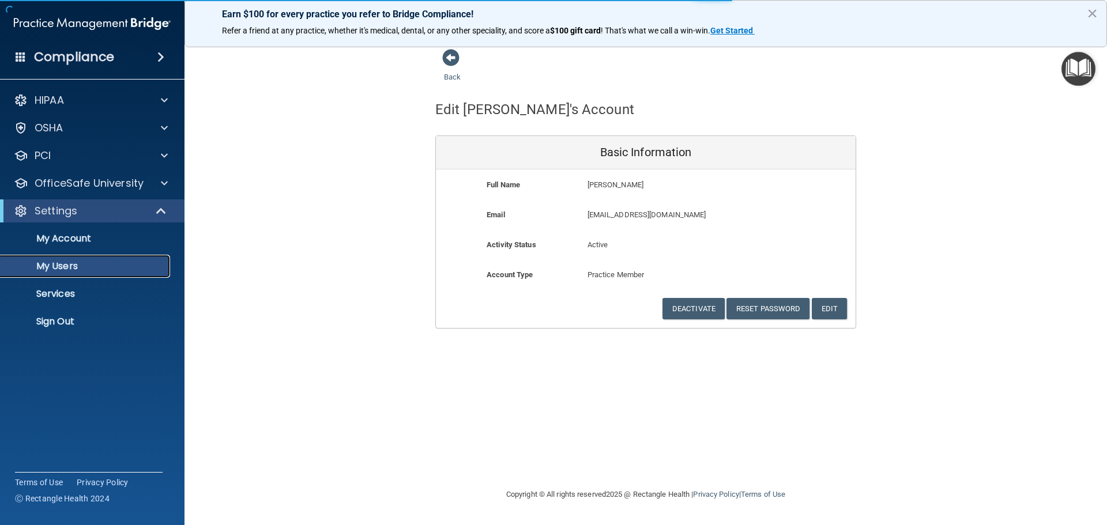
click at [61, 265] on p "My Users" at bounding box center [85, 267] width 157 height 12
select select "20"
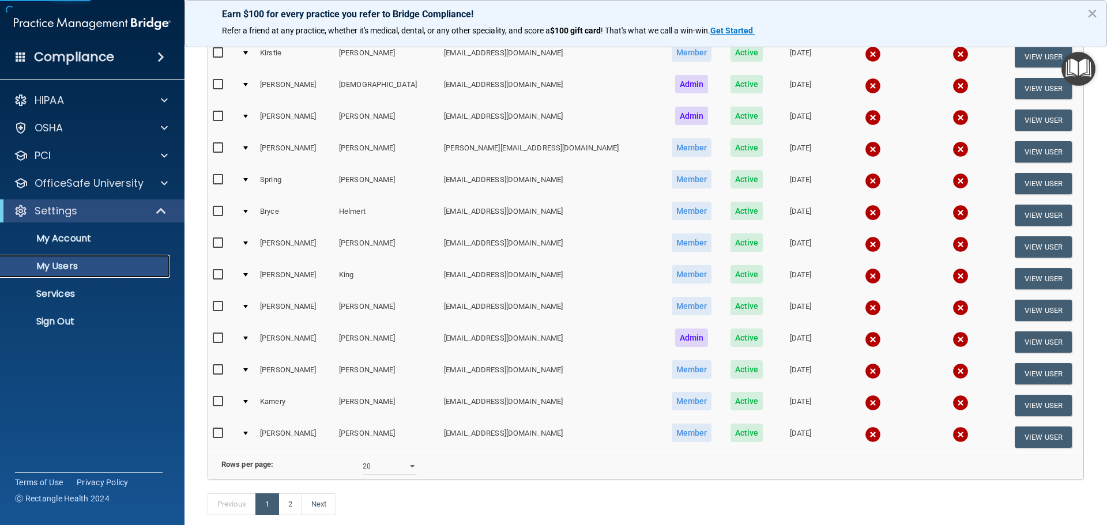
scroll to position [404, 0]
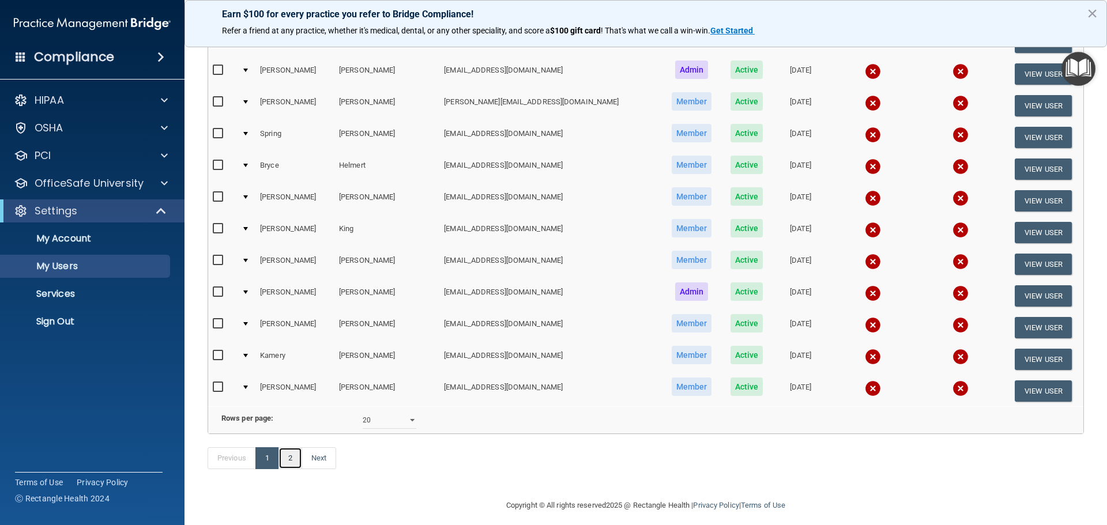
click at [291, 469] on link "2" at bounding box center [290, 458] width 24 height 22
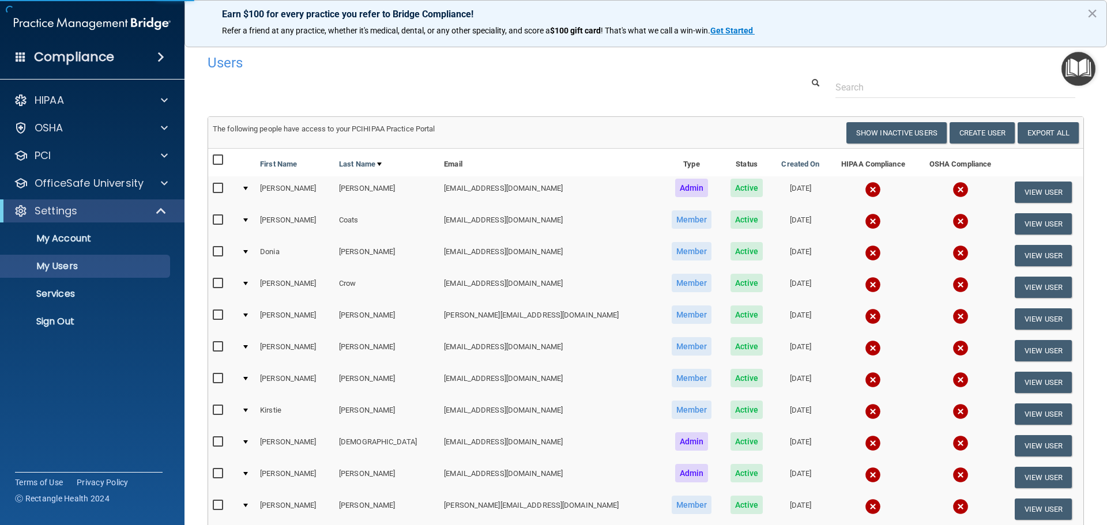
select select "20"
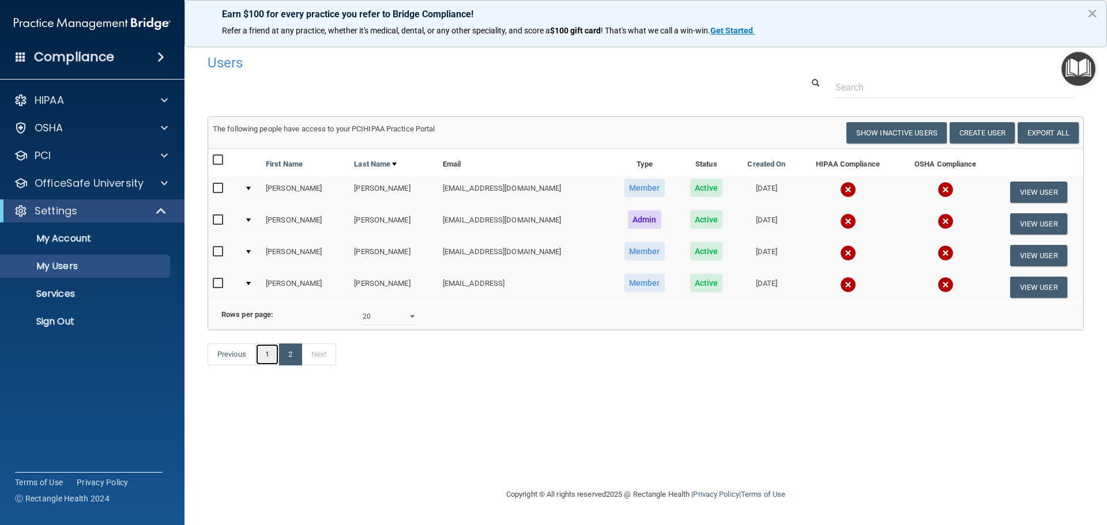
click at [268, 366] on link "1" at bounding box center [267, 355] width 24 height 22
select select "20"
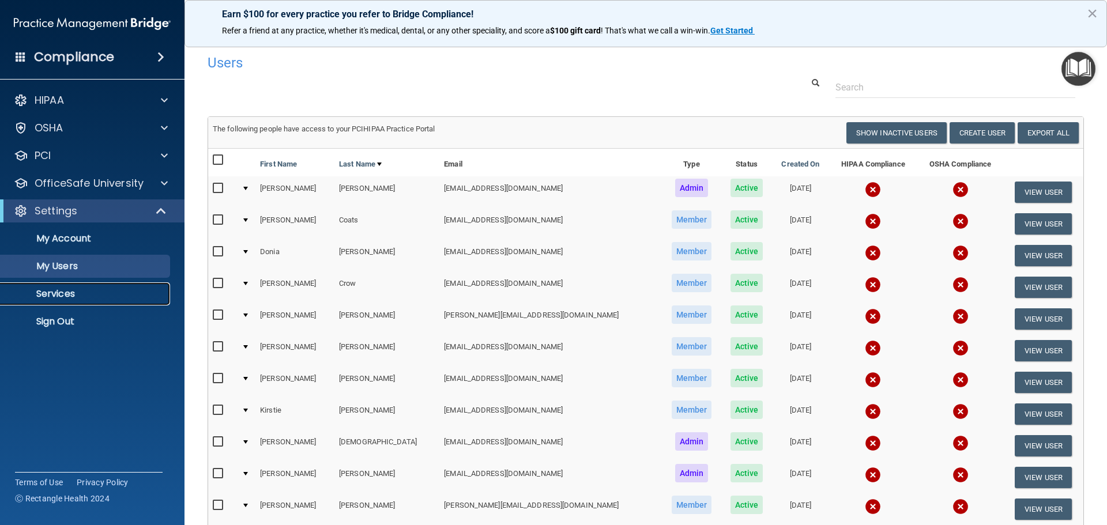
click at [59, 295] on p "Services" at bounding box center [85, 294] width 157 height 12
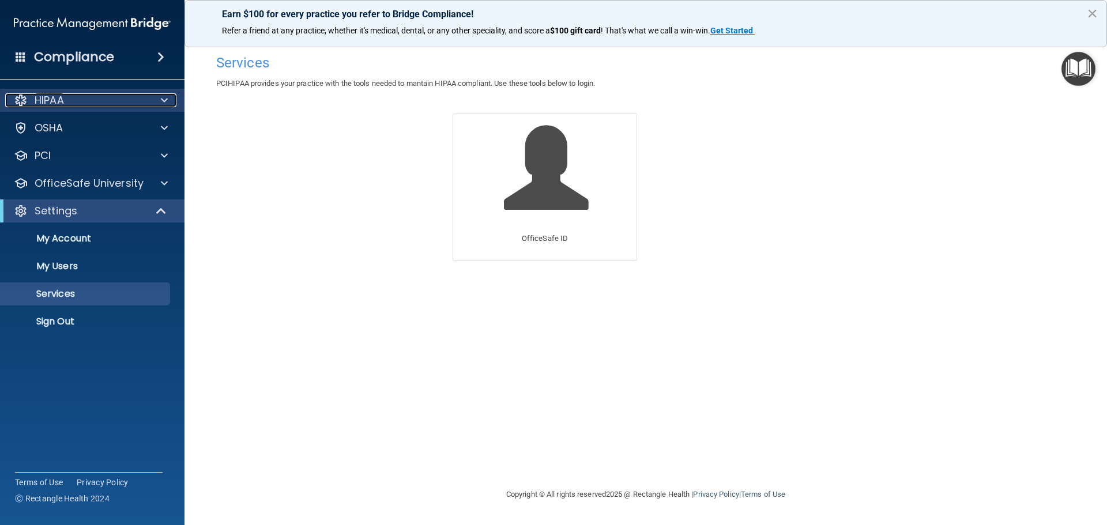
click at [169, 101] on div at bounding box center [162, 100] width 29 height 14
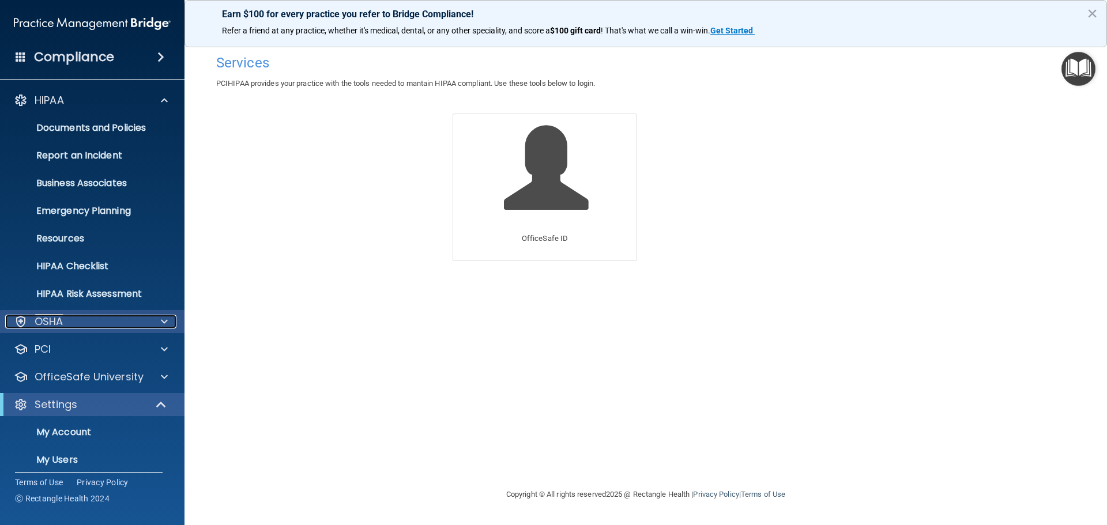
click at [172, 326] on div at bounding box center [162, 322] width 29 height 14
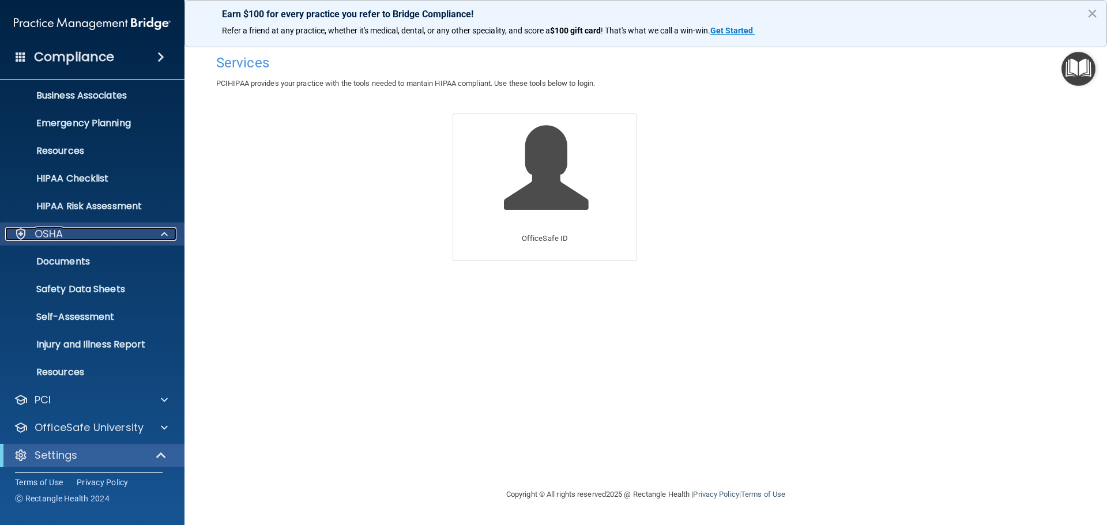
scroll to position [115, 0]
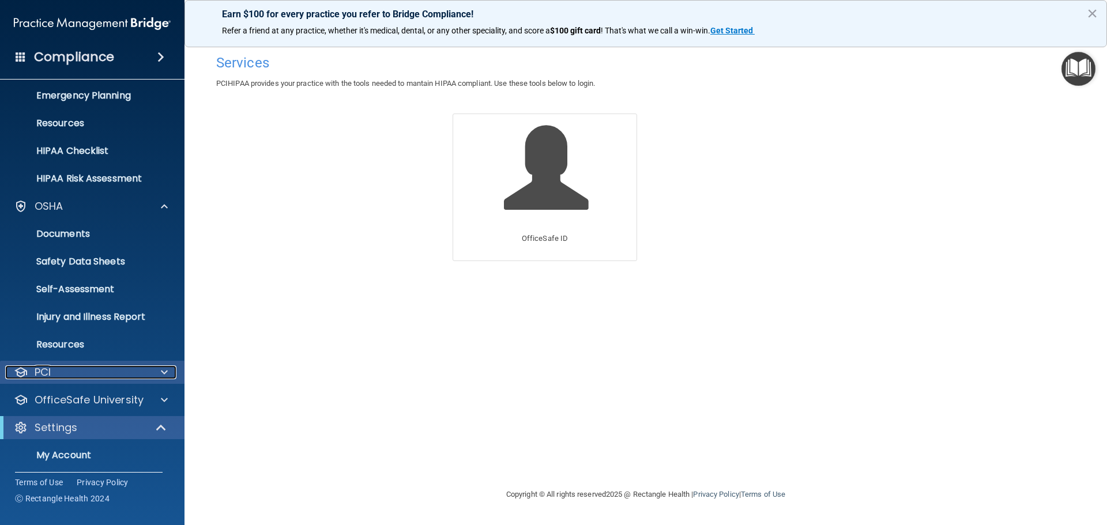
click at [169, 377] on div at bounding box center [162, 373] width 29 height 14
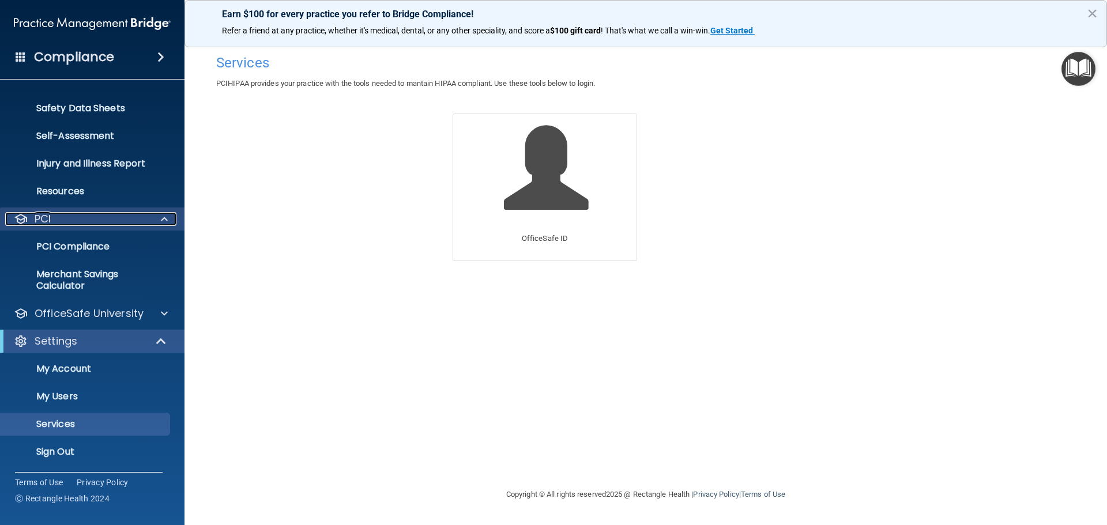
scroll to position [269, 0]
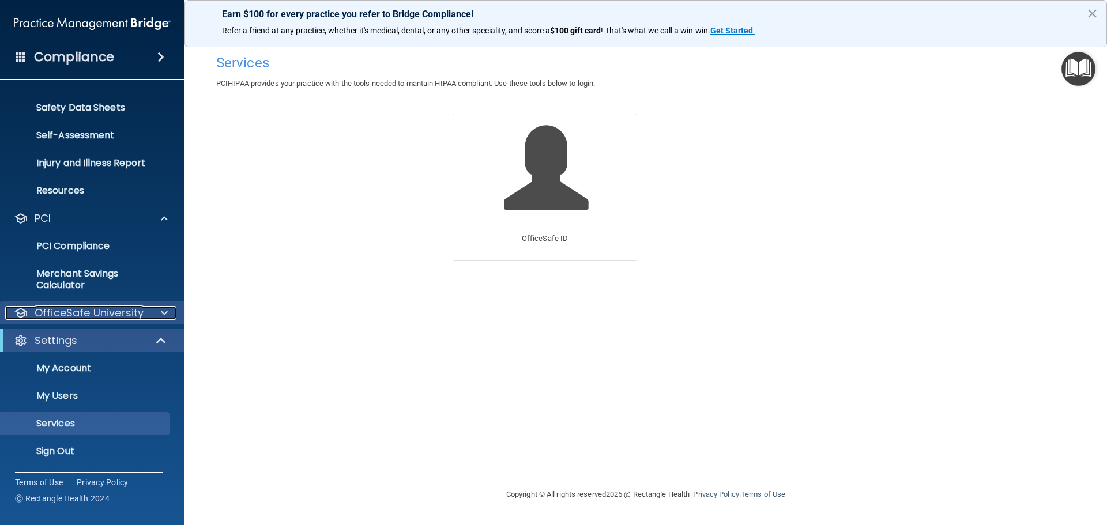
click at [164, 310] on span at bounding box center [164, 313] width 7 height 14
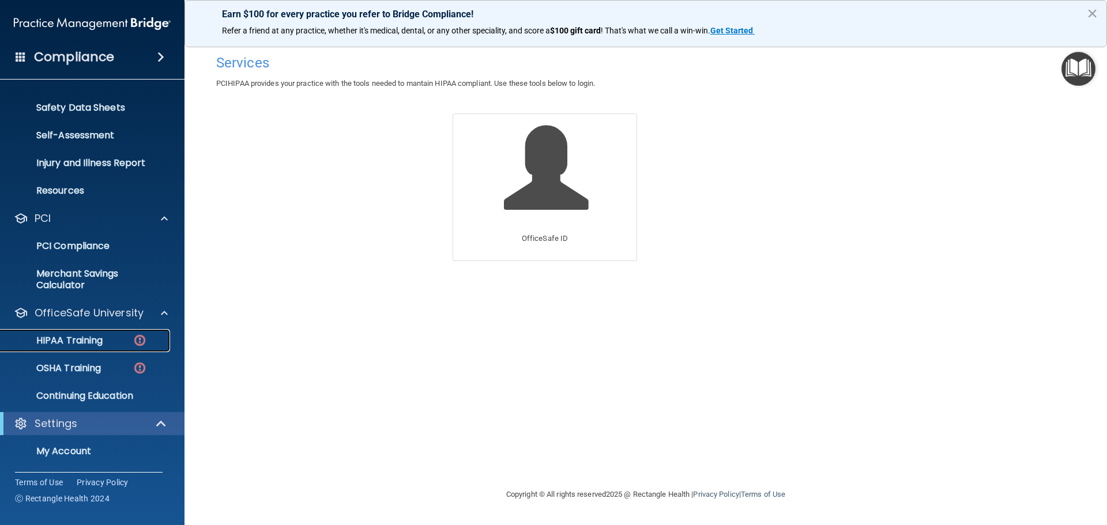
click at [70, 335] on p "HIPAA Training" at bounding box center [54, 341] width 95 height 12
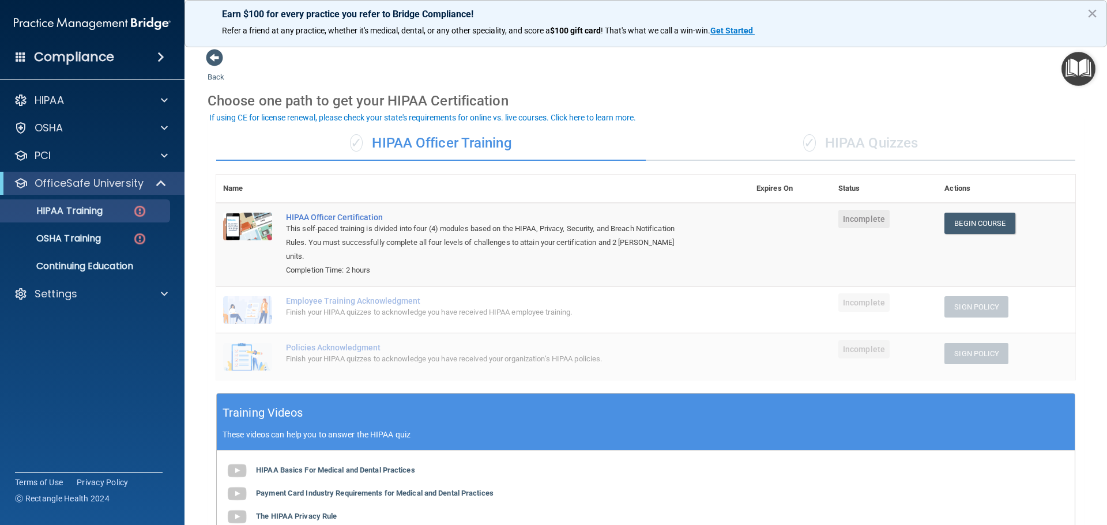
click at [877, 144] on div "✓ HIPAA Quizzes" at bounding box center [861, 143] width 430 height 35
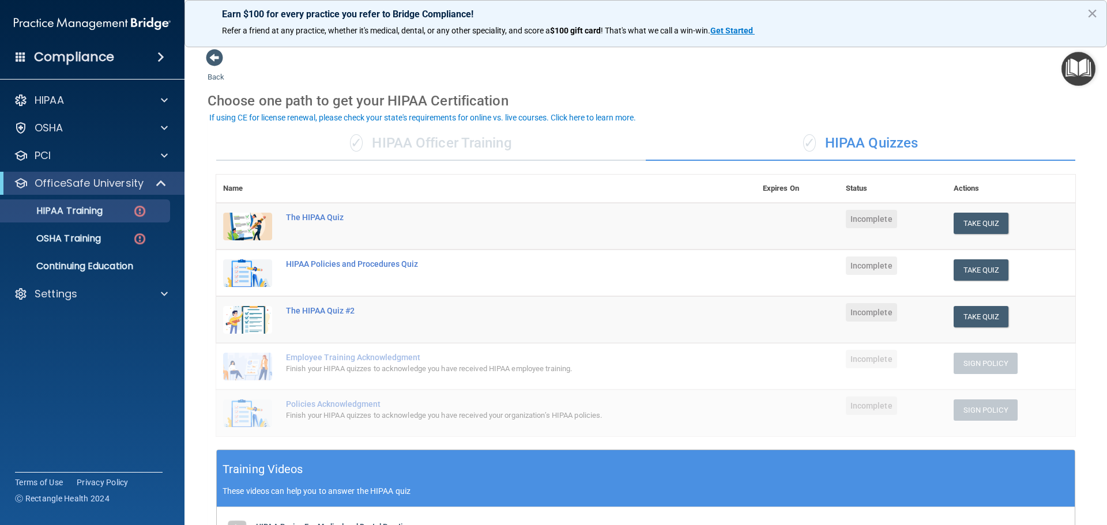
click at [438, 142] on div "✓ HIPAA Officer Training" at bounding box center [431, 143] width 430 height 35
